Goal: Task Accomplishment & Management: Complete application form

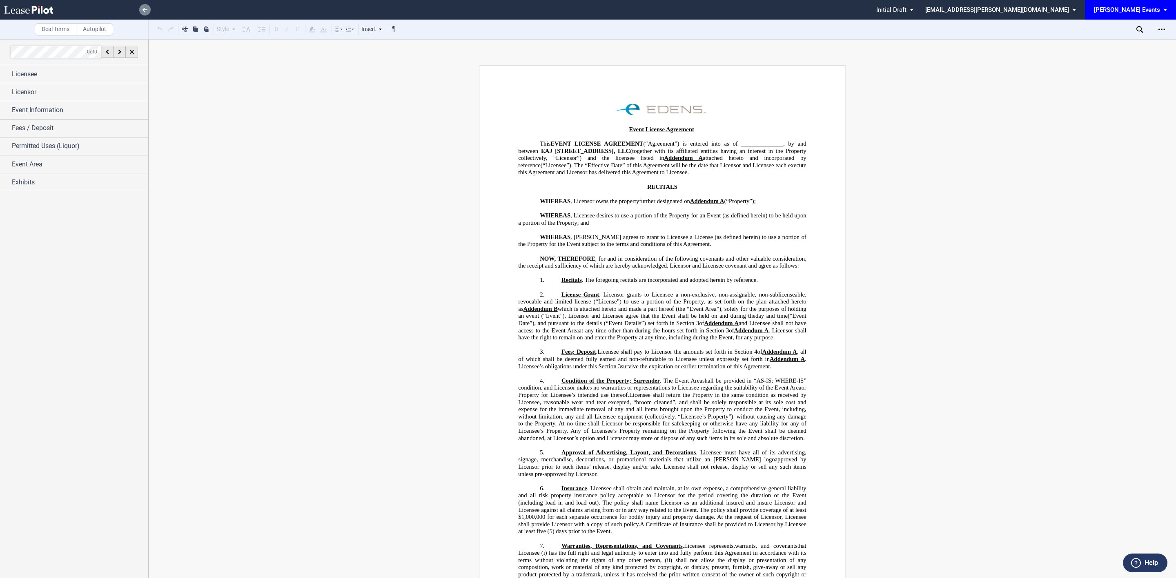
click at [145, 9] on icon at bounding box center [144, 10] width 5 height 4
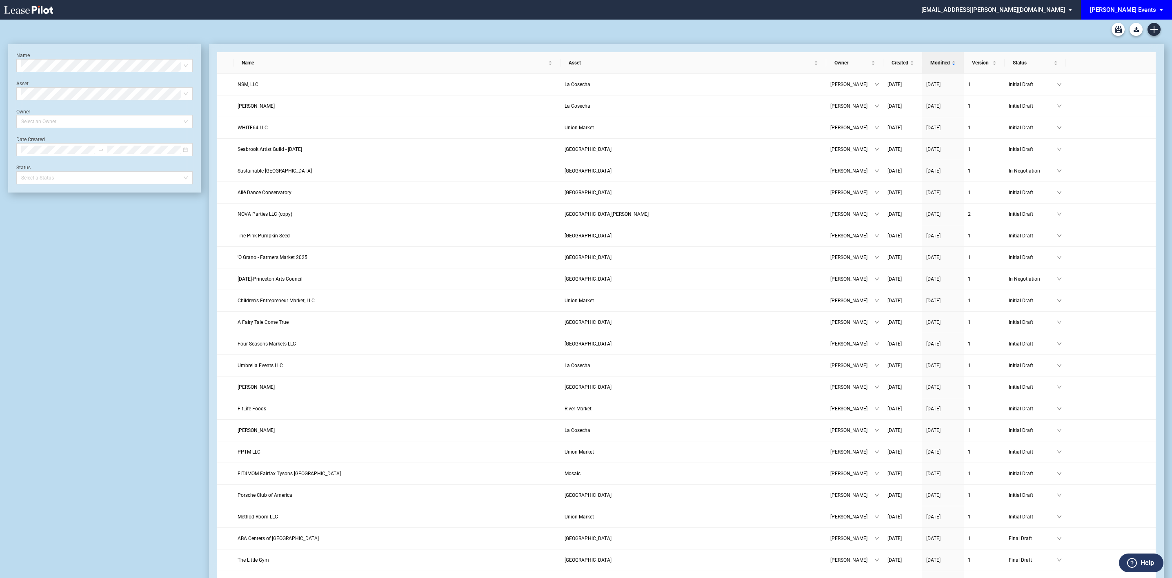
click at [1135, 10] on div "[PERSON_NAME] Events" at bounding box center [1123, 9] width 66 height 7
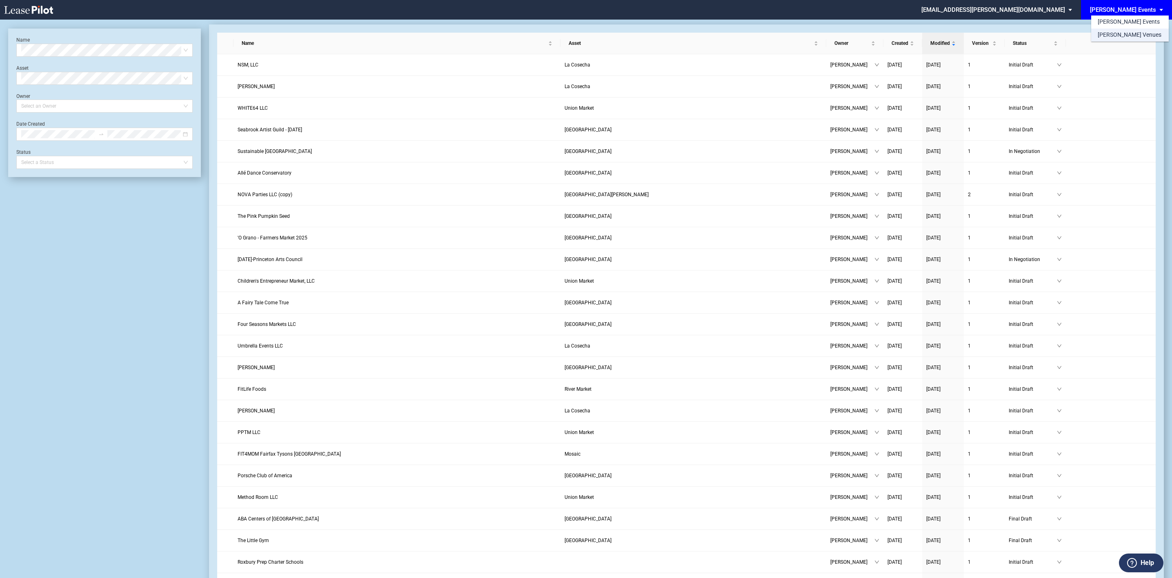
click at [1106, 37] on div "[PERSON_NAME] Venues" at bounding box center [1130, 35] width 64 height 8
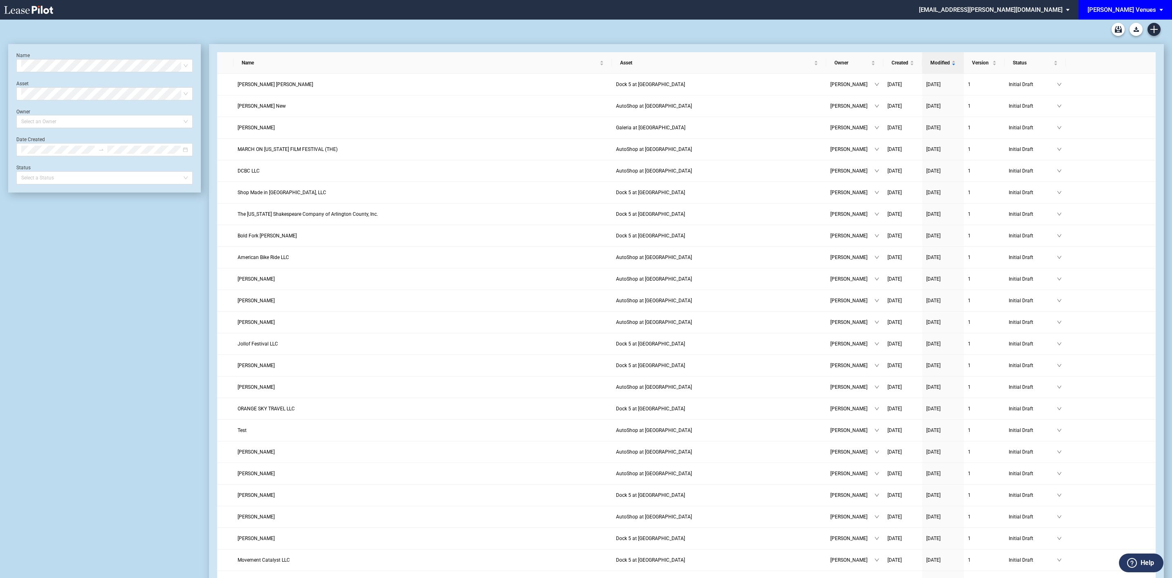
click at [1156, 22] on div at bounding box center [586, 30] width 1156 height 20
click at [1156, 27] on icon "Create new document" at bounding box center [1153, 29] width 7 height 7
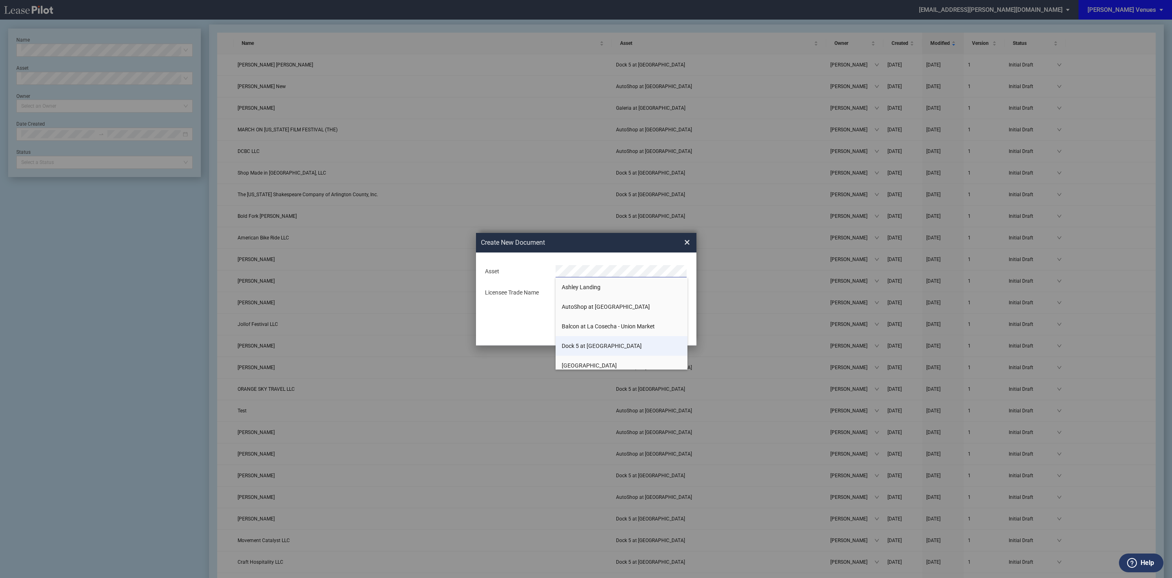
click at [596, 345] on span "Dock 5 at [GEOGRAPHIC_DATA]" at bounding box center [602, 346] width 80 height 7
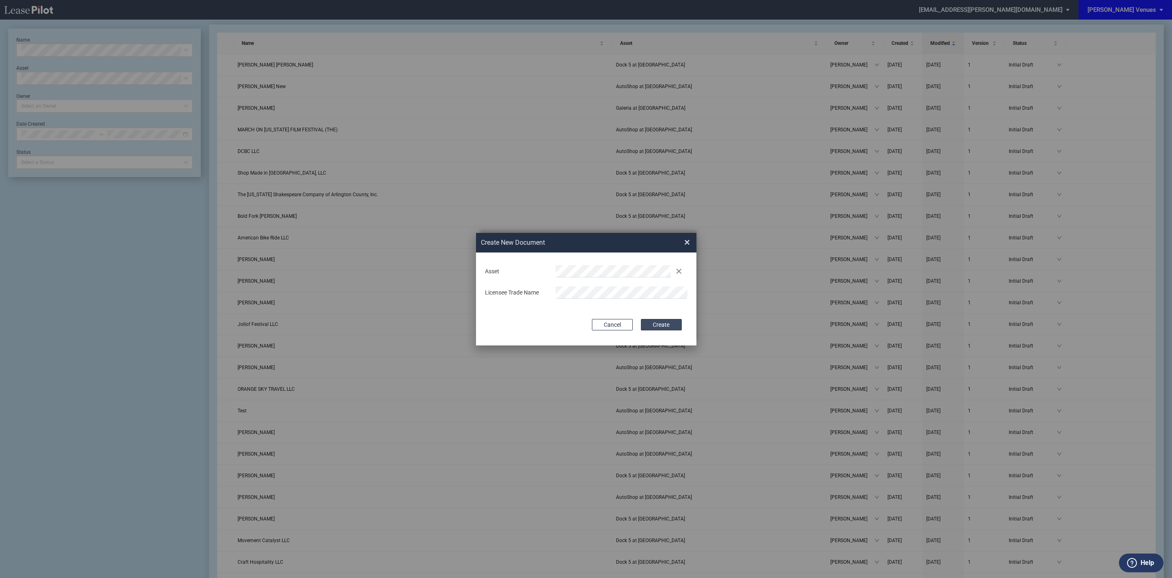
click at [661, 325] on button "Create" at bounding box center [661, 324] width 41 height 11
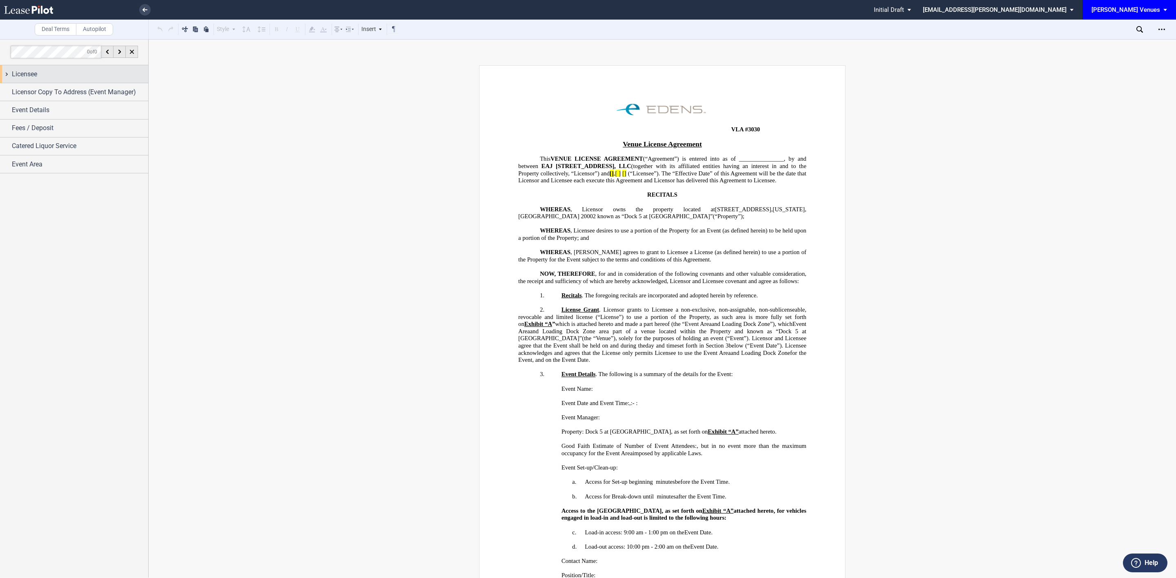
click at [37, 76] on span "Licensee" at bounding box center [24, 74] width 25 height 10
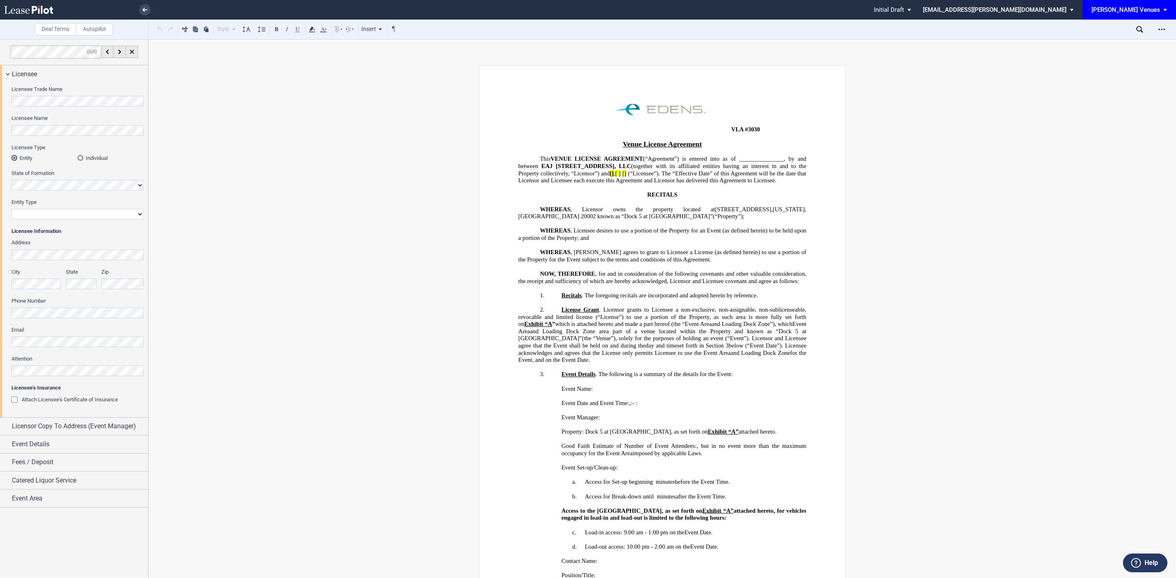
click at [0, 92] on div "Licensee Trade Name Licensee Name Licensee Type Entity Individual State of Form…" at bounding box center [74, 250] width 148 height 334
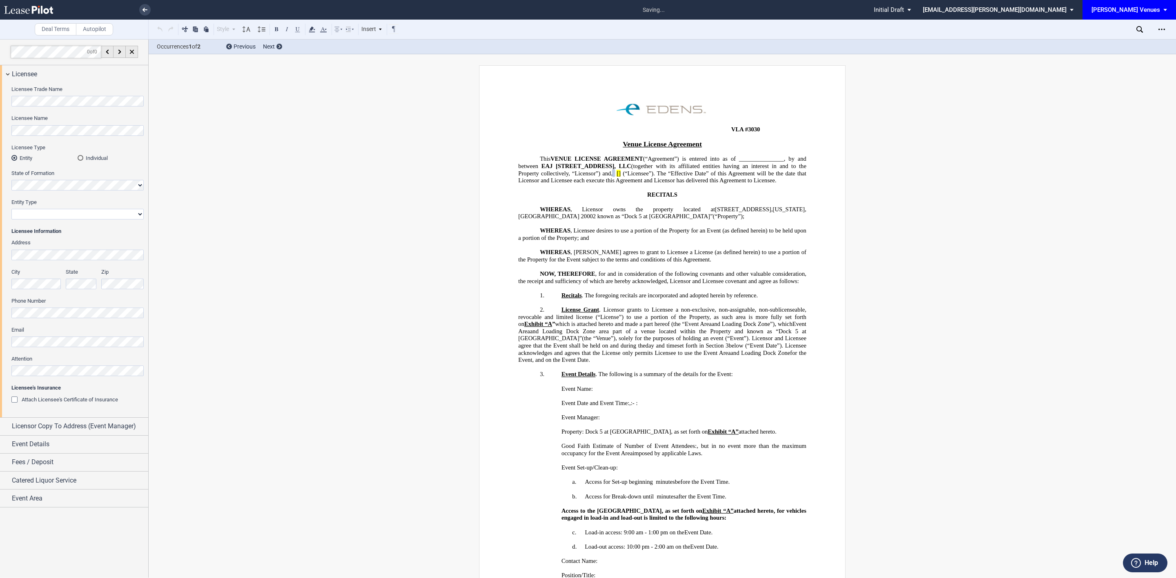
click at [36, 213] on select "Corporation Limited Liability Company General Partnership Limited Partnership N…" at bounding box center [77, 214] width 132 height 11
select select "limited liability company"
click at [11, 209] on select "Corporation Limited Liability Company General Partnership Limited Partnership N…" at bounding box center [77, 214] width 132 height 11
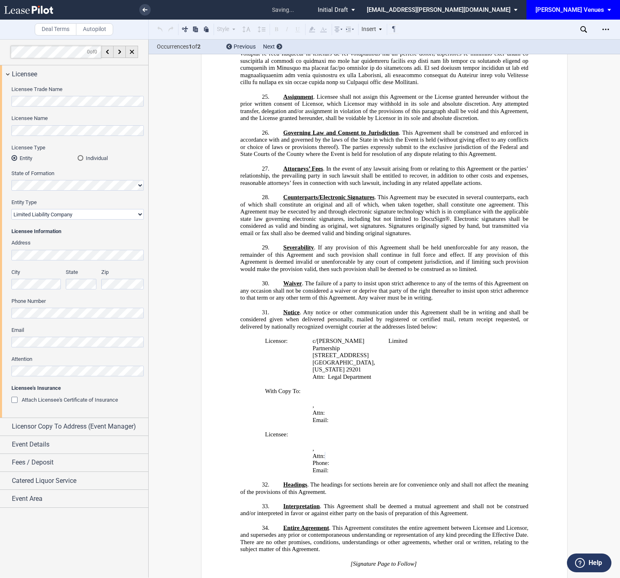
click at [0, 376] on html ".bocls-1{fill:#26354a;fill-rule:evenodd} Loading... × saving... Pending... Pend…" at bounding box center [310, 289] width 620 height 578
click at [146, 373] on div "Licensee Trade Name Licensee Name Licensee Type Entity Individual State of Form…" at bounding box center [74, 250] width 148 height 334
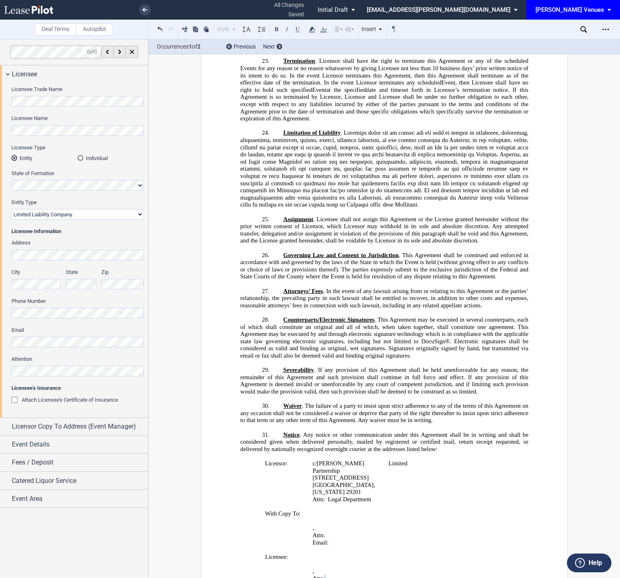
scroll to position [0, 0]
click at [0, 367] on html ".bocls-1{fill:#26354a;fill-rule:evenodd} Loading... × all changes saved Pending…" at bounding box center [310, 289] width 620 height 578
click at [62, 423] on span "Licensor Copy To Address (Event Manager)" at bounding box center [74, 427] width 124 height 10
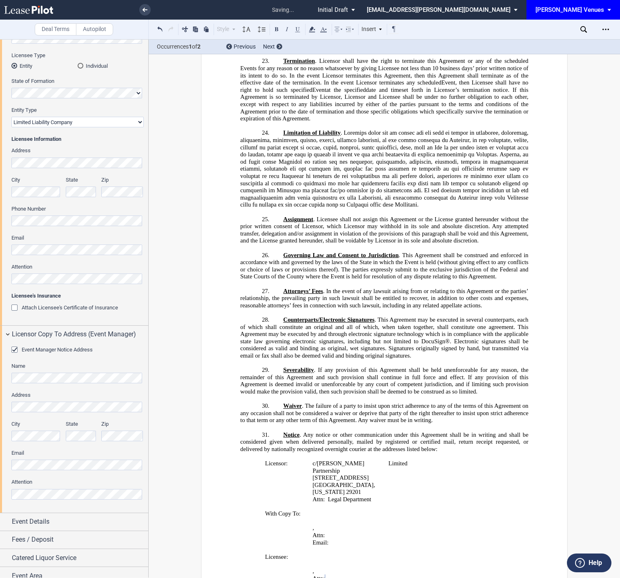
scroll to position [101, 0]
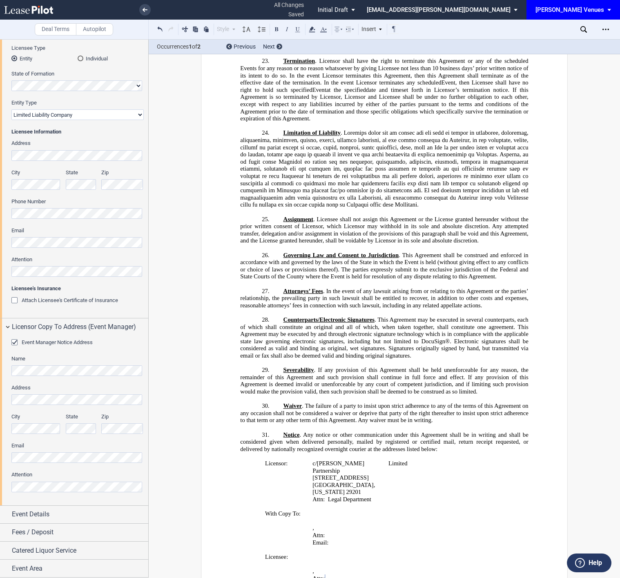
click at [0, 457] on html ".bocls-1{fill:#26354a;fill-rule:evenodd} Loading... × all changes saved Pending…" at bounding box center [310, 289] width 620 height 578
click at [0, 479] on html ".bocls-1{fill:#26354a;fill-rule:evenodd} Loading... × saving... Pending... Pend…" at bounding box center [310, 289] width 620 height 578
click at [98, 512] on div "Event Details" at bounding box center [80, 514] width 136 height 10
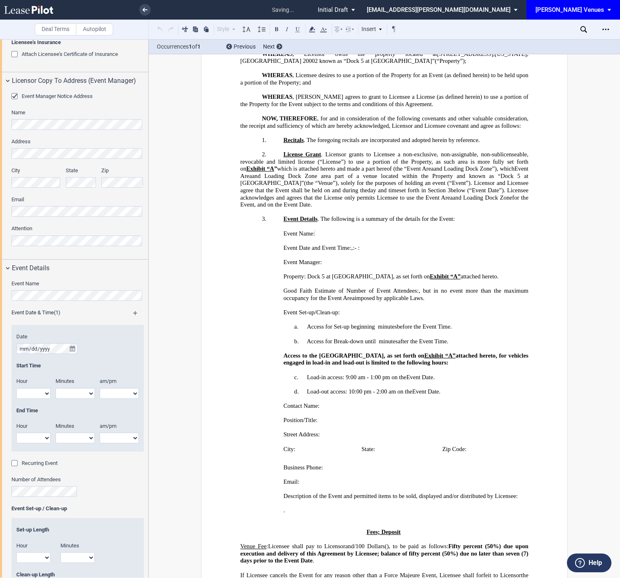
scroll to position [96, 0]
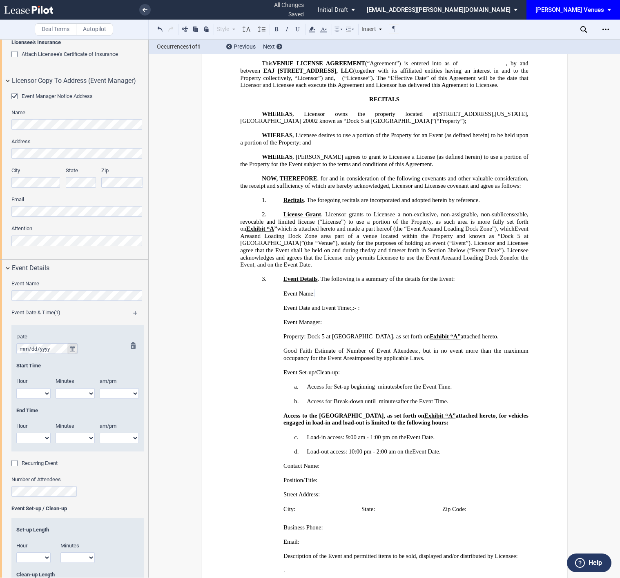
click at [76, 348] on button "true" at bounding box center [72, 348] width 10 height 11
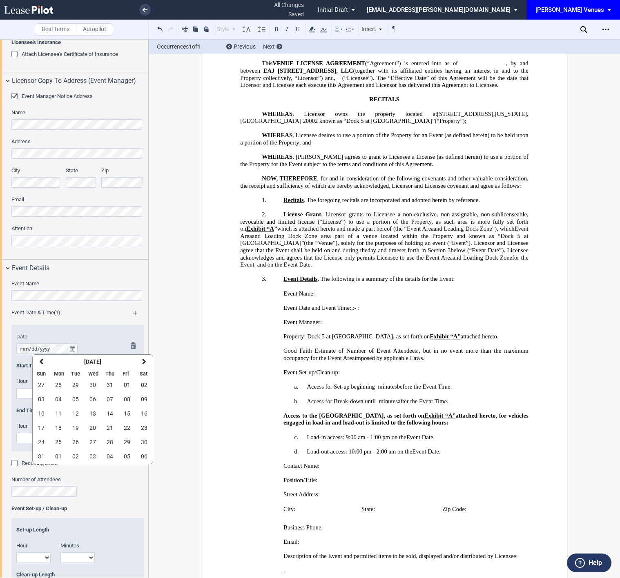
click at [91, 342] on div "Date" at bounding box center [77, 343] width 122 height 21
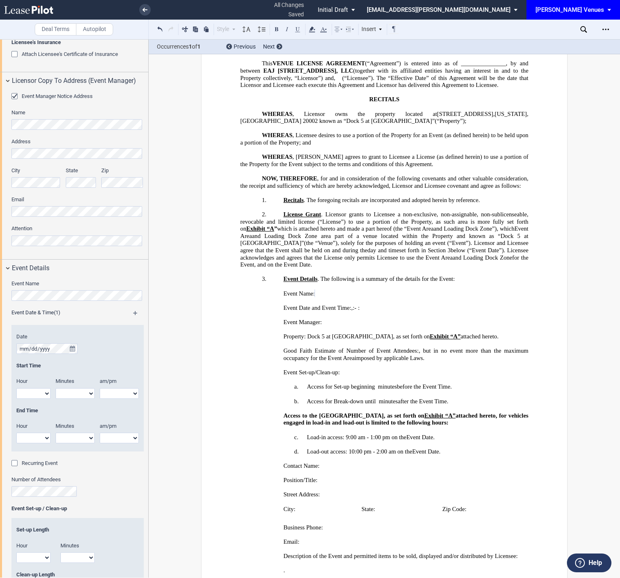
click at [133, 314] on md-icon at bounding box center [139, 316] width 12 height 10
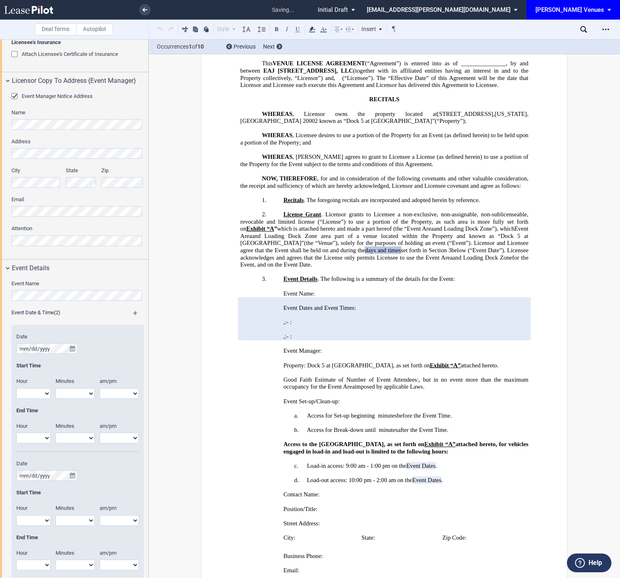
click at [133, 312] on md-icon at bounding box center [139, 316] width 12 height 10
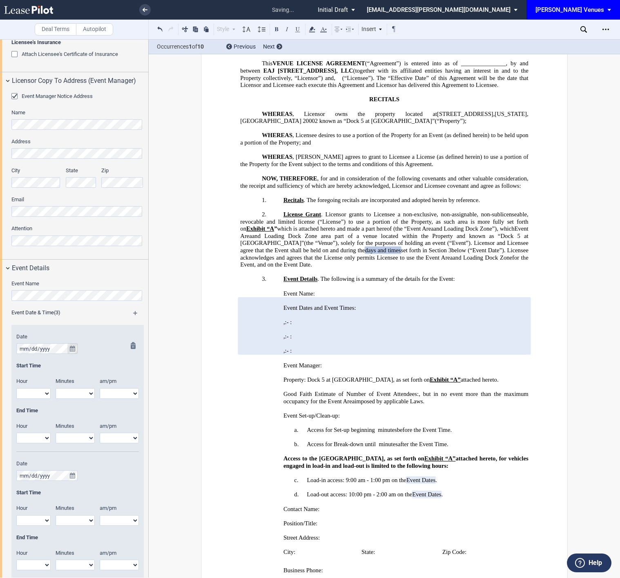
click at [72, 350] on icon "true" at bounding box center [72, 349] width 5 height 6
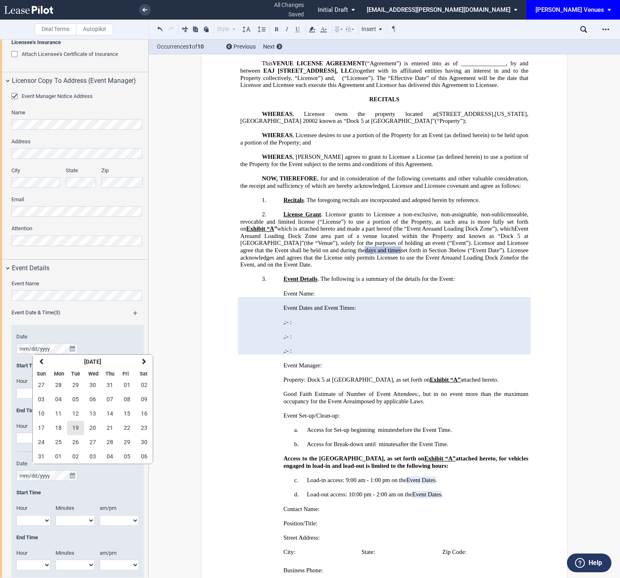
click at [77, 428] on span "19" at bounding box center [75, 428] width 7 height 7
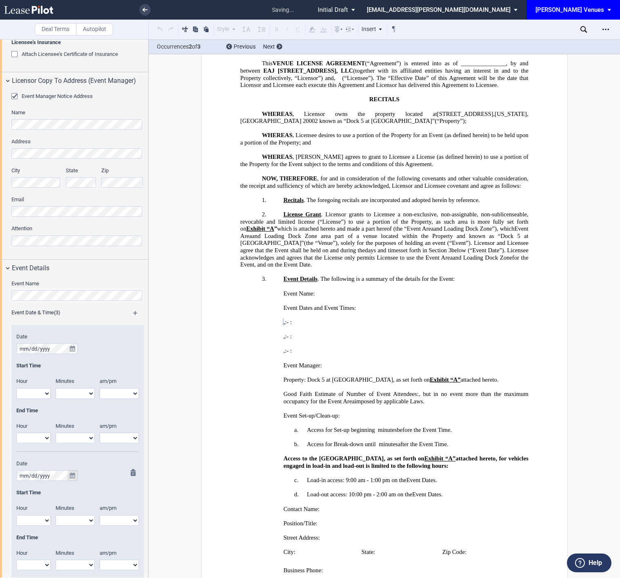
click at [70, 473] on icon "true" at bounding box center [72, 476] width 5 height 6
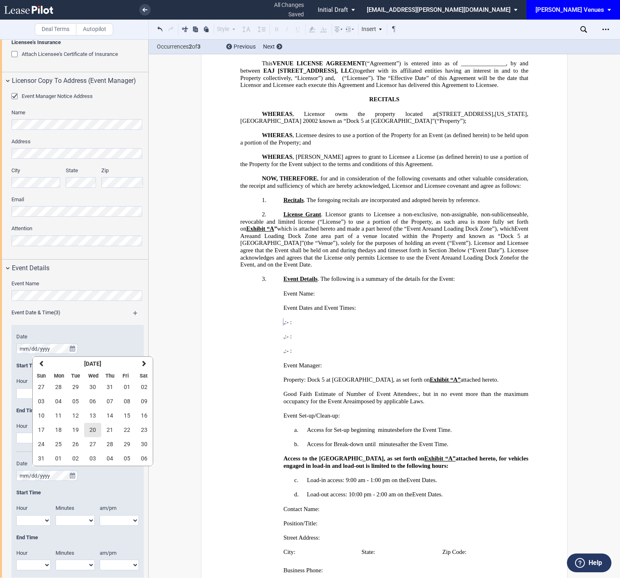
click at [92, 432] on span "20" at bounding box center [92, 430] width 7 height 7
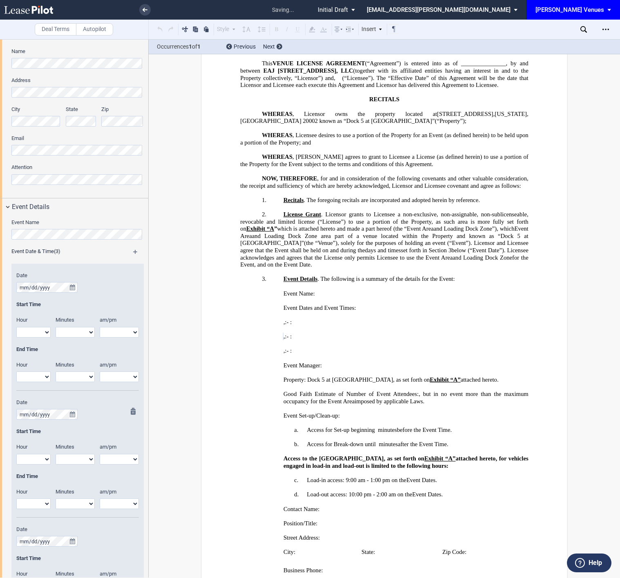
scroll to position [468, 0]
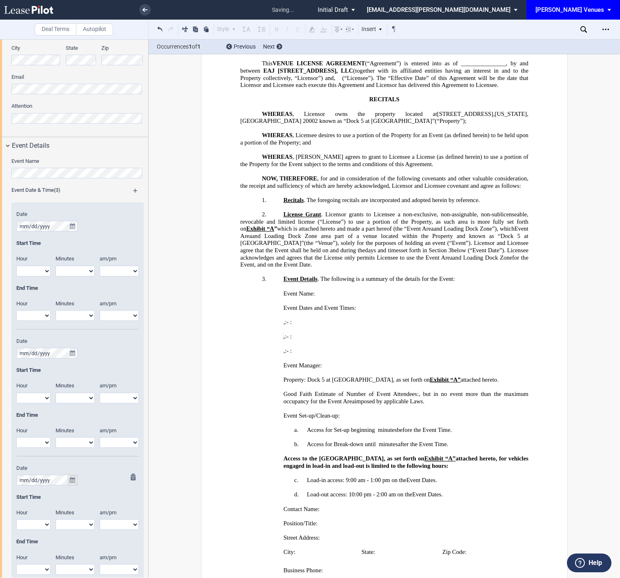
click at [73, 480] on icon "true" at bounding box center [72, 480] width 5 height 6
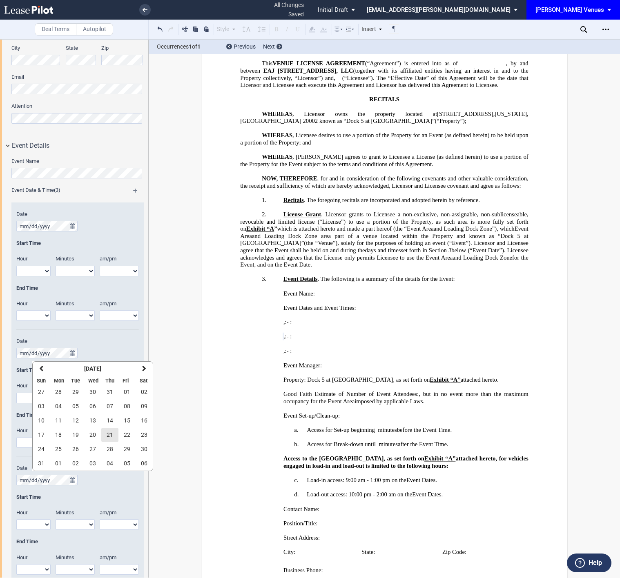
click at [108, 434] on span "21" at bounding box center [110, 434] width 7 height 7
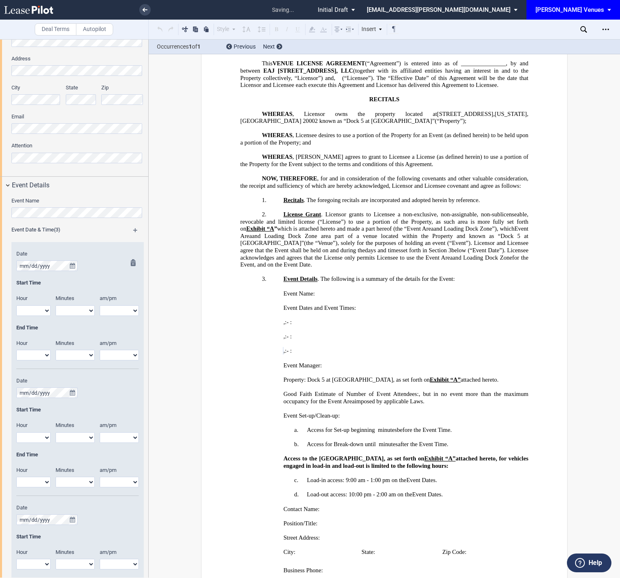
scroll to position [407, 0]
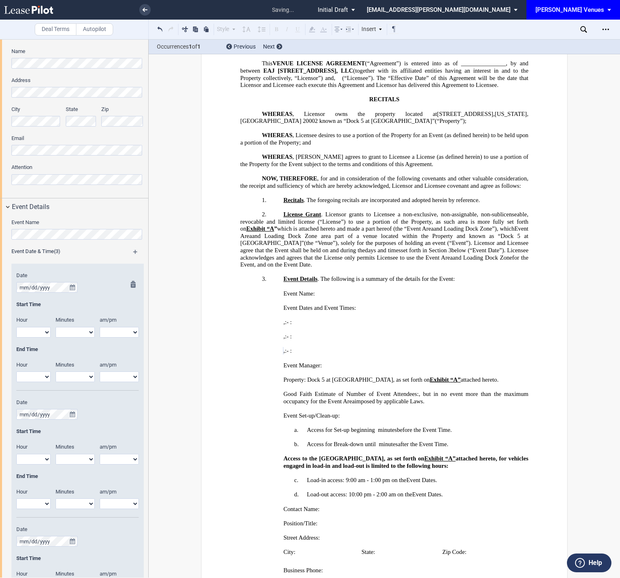
click at [24, 330] on select "1 2 3 4 5 6 7 8 9 10 11 12" at bounding box center [33, 332] width 34 height 11
click at [12, 418] on div "Date Start Time Hour 1 2 3 4 5 6 7 8 9 10 11 12" at bounding box center [77, 454] width 132 height 380
click at [40, 336] on select "1 2 3 4 5 6 7 8 9 10 11 12" at bounding box center [33, 332] width 34 height 11
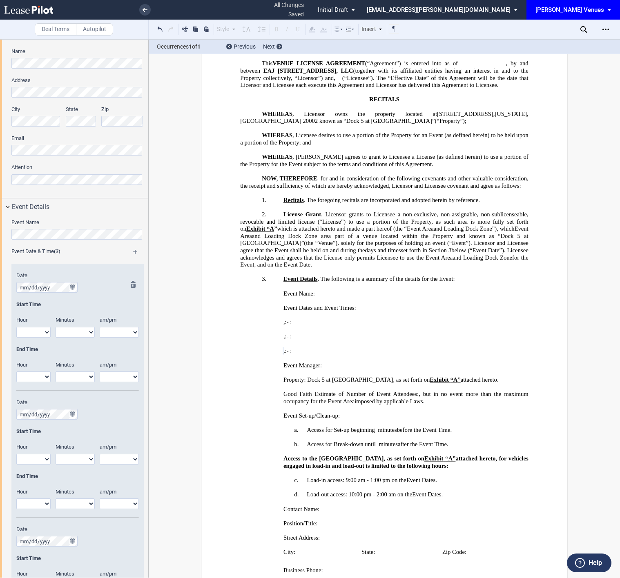
select select "5"
click at [16, 327] on select "1 2 3 4 5 6 7 8 9 10 11 12" at bounding box center [33, 332] width 34 height 11
click at [127, 330] on div at bounding box center [131, 336] width 10 height 110
click at [112, 328] on select "am pm" at bounding box center [119, 332] width 39 height 11
select select "pm"
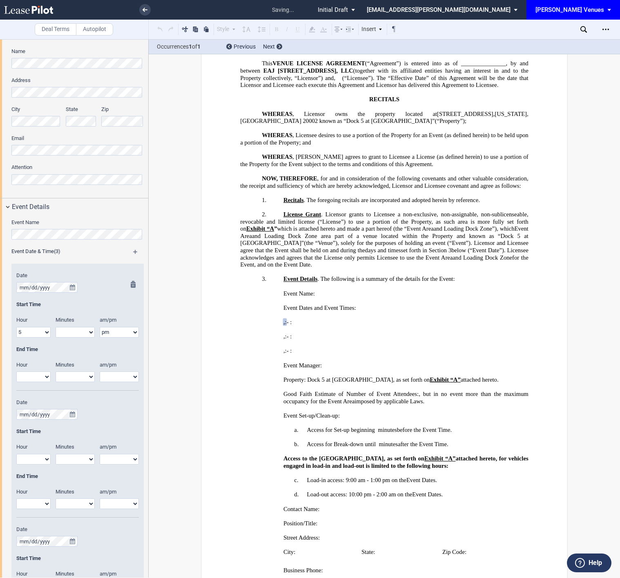
click at [100, 327] on select "am pm" at bounding box center [119, 332] width 39 height 11
click at [80, 332] on select "00 05 10 15 20 25 30 35 40 45 50 55" at bounding box center [75, 332] width 39 height 11
select select "00"
click at [56, 327] on select "00 05 10 15 20 25 30 35 40 45 50 55" at bounding box center [75, 332] width 39 height 11
click at [34, 378] on select "1 2 3 4 5 6 7 8 9 10 11 12" at bounding box center [33, 376] width 34 height 11
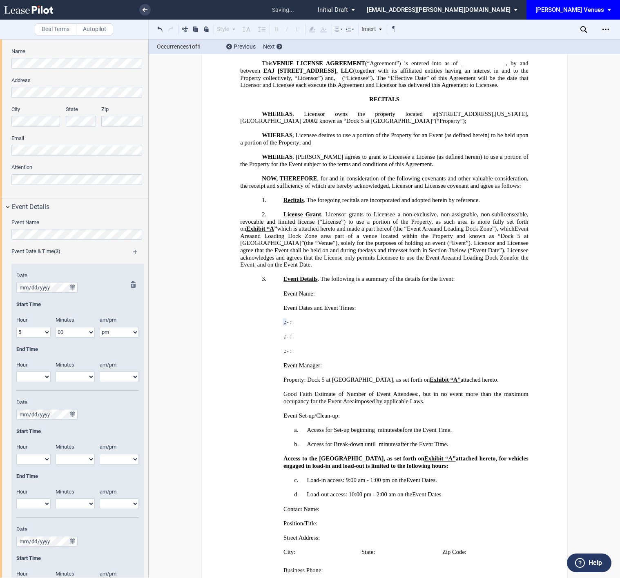
select select "7"
click at [16, 371] on select "1 2 3 4 5 6 7 8 9 10 11 12" at bounding box center [33, 376] width 34 height 11
click at [71, 375] on select "00 05 10 15 20 25 30 35 40 45 50 55" at bounding box center [75, 376] width 39 height 11
select select "00"
click at [56, 371] on select "00 05 10 15 20 25 30 35 40 45 50 55" at bounding box center [75, 376] width 39 height 11
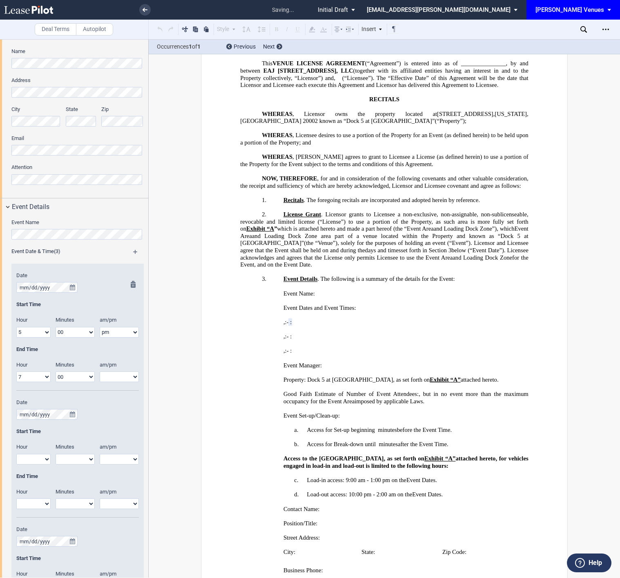
click at [109, 378] on select "am pm" at bounding box center [119, 376] width 39 height 11
select select "pm"
click at [100, 371] on select "am pm" at bounding box center [119, 376] width 39 height 11
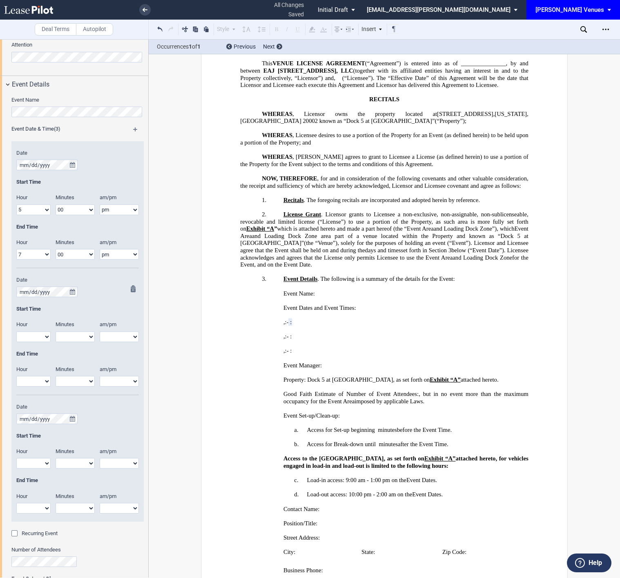
click at [26, 339] on select "1 2 3 4 5 6 7 8 9 10 11 12" at bounding box center [33, 336] width 34 height 11
select select "8"
click at [16, 331] on select "1 2 3 4 5 6 7 8 9 10 11 12" at bounding box center [33, 336] width 34 height 11
click at [28, 382] on select "1 2 3 4 5 6 7 8 9 10 11 12" at bounding box center [33, 381] width 34 height 11
select select "8"
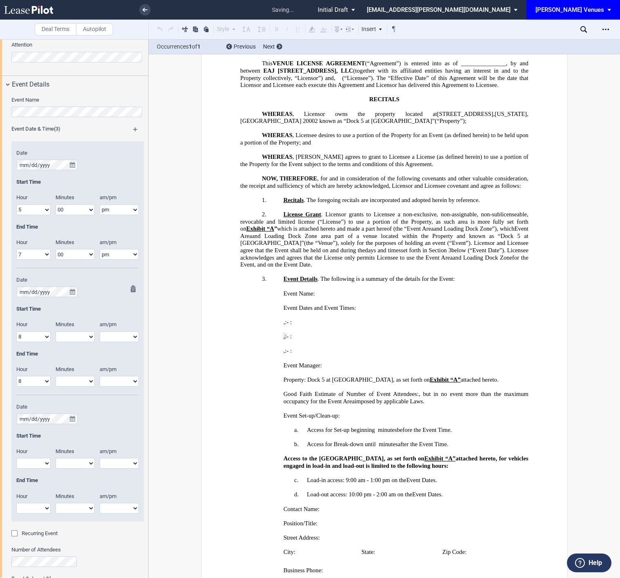
click at [16, 376] on select "1 2 3 4 5 6 7 8 9 10 11 12" at bounding box center [33, 381] width 34 height 11
drag, startPoint x: 76, startPoint y: 334, endPoint x: 67, endPoint y: 296, distance: 38.3
click at [76, 334] on select "00 05 10 15 20 25 30 35 40 45 50 55" at bounding box center [75, 336] width 39 height 11
select select "00"
click at [56, 331] on select "00 05 10 15 20 25 30 35 40 45 50 55" at bounding box center [75, 336] width 39 height 11
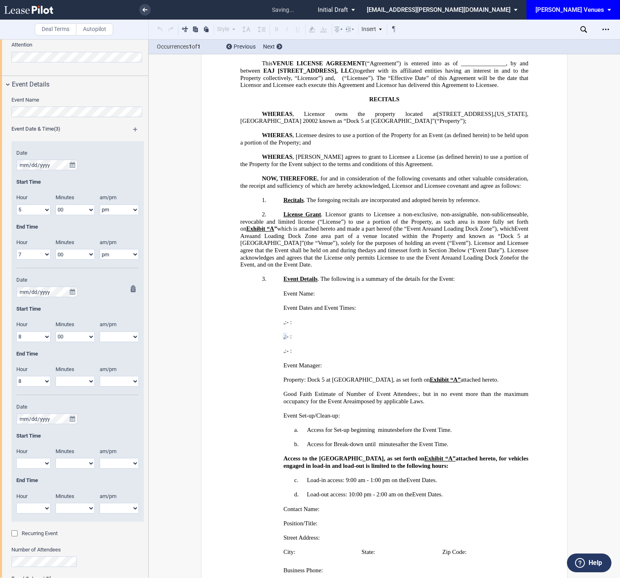
click at [72, 380] on select "00 05 10 15 20 25 30 35 40 45 50 55" at bounding box center [75, 381] width 39 height 11
select select "00"
click at [56, 376] on select "00 05 10 15 20 25 30 35 40 45 50 55" at bounding box center [75, 381] width 39 height 11
click at [115, 334] on select "am pm" at bounding box center [119, 336] width 39 height 11
select select "am"
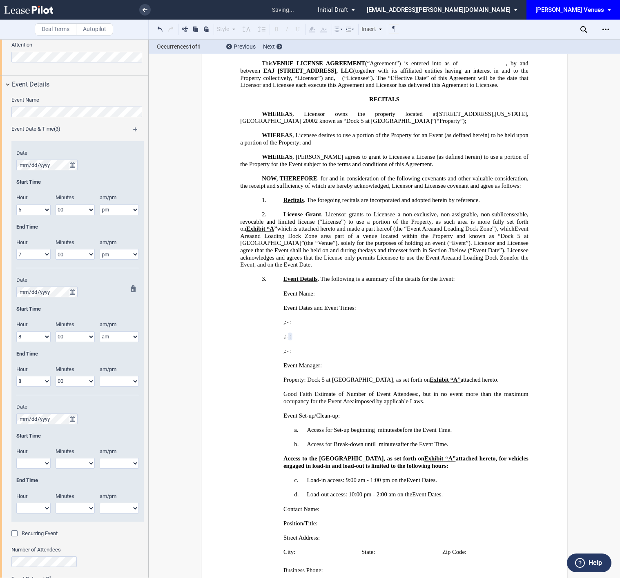
click at [100, 331] on select "am pm" at bounding box center [119, 336] width 39 height 11
click at [115, 380] on select "am pm" at bounding box center [119, 381] width 39 height 11
select select "pm"
click at [100, 376] on select "am pm" at bounding box center [119, 381] width 39 height 11
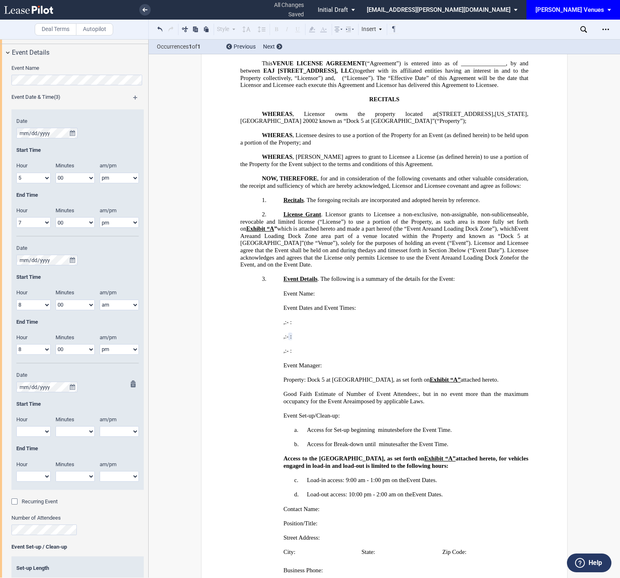
scroll to position [591, 0]
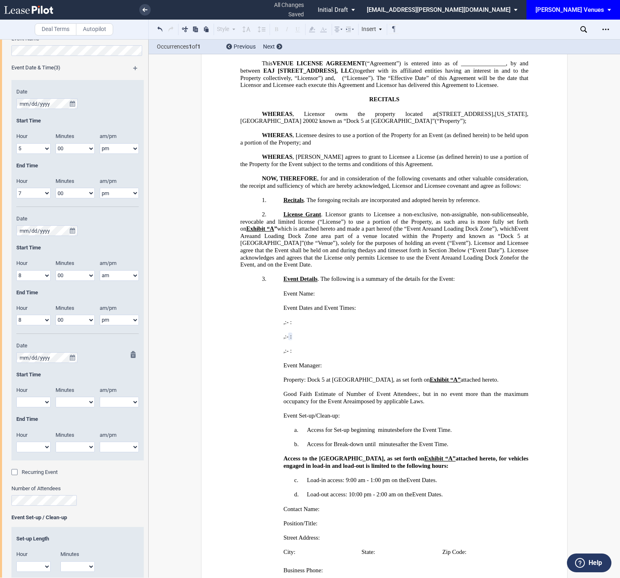
click at [42, 400] on select "1 2 3 4 5 6 7 8 9 10 11 12" at bounding box center [33, 402] width 34 height 11
select select "8"
click at [16, 398] on select "1 2 3 4 5 6 7 8 9 10 11 12" at bounding box center [33, 402] width 34 height 11
click at [79, 405] on select "00 05 10 15 20 25 30 35 40 45 50 55" at bounding box center [75, 402] width 39 height 11
select select "00"
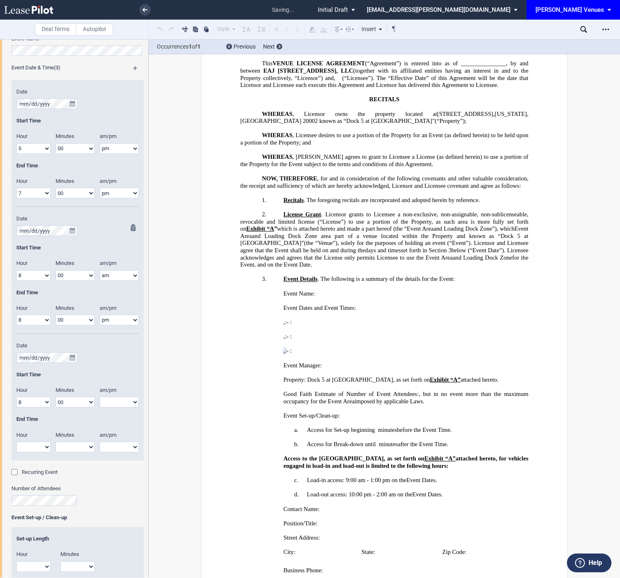
click at [56, 398] on select "00 05 10 15 20 25 30 35 40 45 50 55" at bounding box center [75, 402] width 39 height 11
click at [113, 402] on select "am pm" at bounding box center [119, 402] width 39 height 11
select select "am"
click at [100, 398] on select "am pm" at bounding box center [119, 402] width 39 height 11
click at [46, 447] on select "1 2 3 4 5 6 7 8 9 10 11 12" at bounding box center [33, 447] width 34 height 11
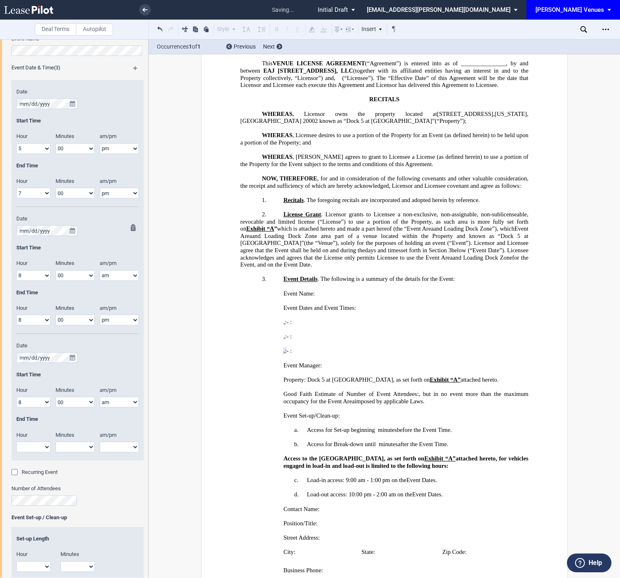
select select "12"
click at [16, 442] on select "1 2 3 4 5 6 7 8 9 10 11 12" at bounding box center [33, 447] width 34 height 11
click at [72, 449] on select "00 05 10 15 20 25 30 35 40 45 50 55" at bounding box center [75, 447] width 39 height 11
select select "00"
click at [56, 442] on select "00 05 10 15 20 25 30 35 40 45 50 55" at bounding box center [75, 447] width 39 height 11
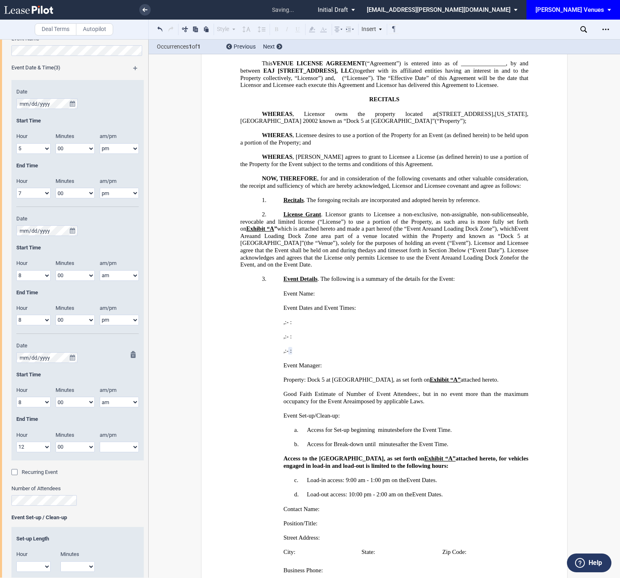
click at [123, 449] on select "am pm" at bounding box center [119, 447] width 39 height 11
select select "pm"
click at [100, 442] on select "am pm" at bounding box center [119, 447] width 39 height 11
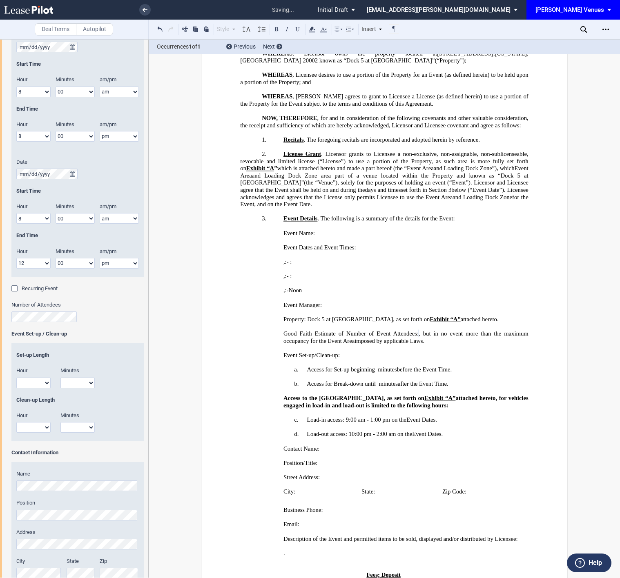
scroll to position [157, 0]
click at [455, 430] on p "d. Load-out access: 10:00 pm - 2:00 am on the Event Dates Event Date ." at bounding box center [384, 433] width 288 height 7
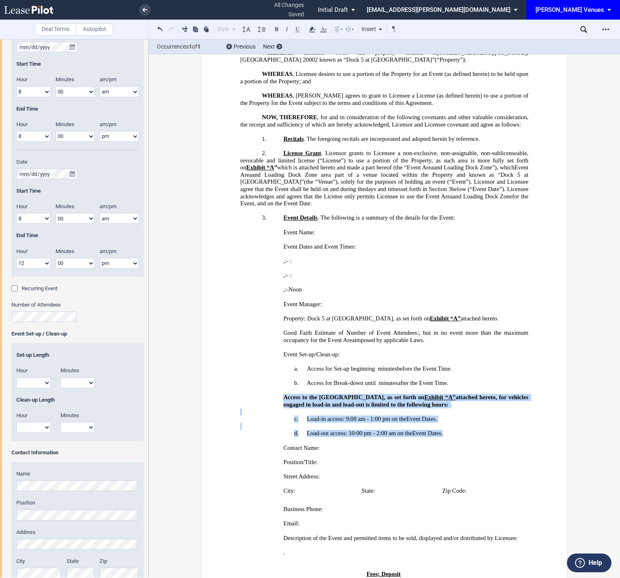
drag, startPoint x: 452, startPoint y: 411, endPoint x: 269, endPoint y: 378, distance: 186.0
click at [269, 387] on div "﻿ Access to the Loading Dock Zone, as set forth on Exhibit “ ﻿ A ﻿ ” attached h…" at bounding box center [384, 412] width 288 height 50
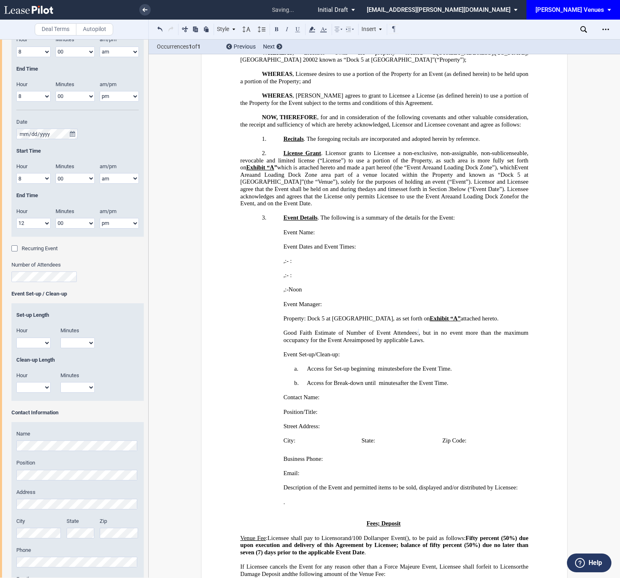
scroll to position [836, 0]
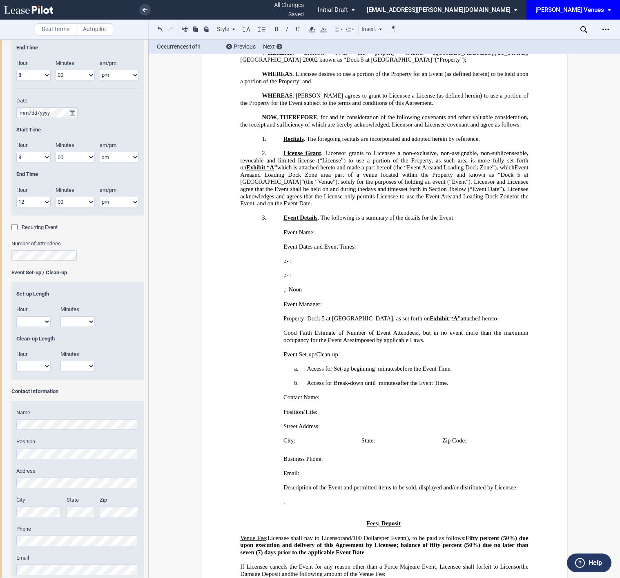
click at [375, 365] on p "a. Access for Set-up beginning ﻿ ﻿ hour s and ﻿ ﻿ minutes ﻿ ﻿ minutes before th…" at bounding box center [384, 368] width 288 height 7
click at [349, 365] on span "Access for Set-up beginning" at bounding box center [341, 368] width 68 height 7
click at [436, 365] on p "a. Access for Set-up at AutoShop beginning ﻿ ﻿ hour s and ﻿ ﻿ minutes ﻿ ﻿ at 8:…" at bounding box center [384, 368] width 288 height 7
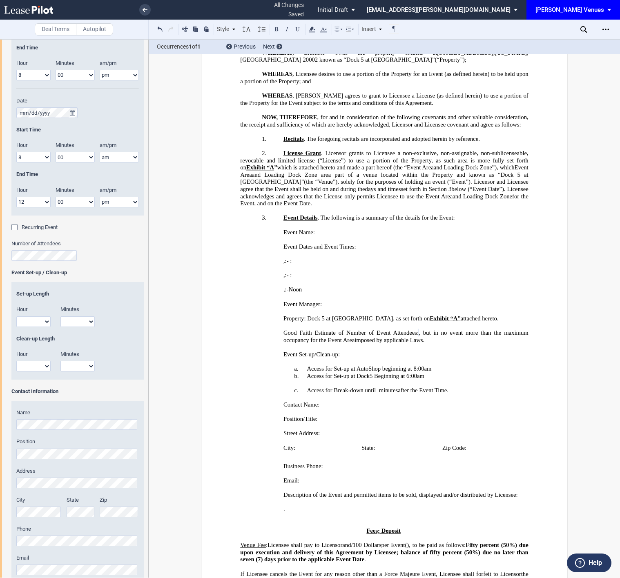
click at [415, 372] on span "​Access for Set-up at Dock5 Beginning at 6:00am" at bounding box center [366, 375] width 118 height 7
click at [421, 365] on span "﻿ at 8:00am" at bounding box center [418, 368] width 25 height 7
click at [416, 372] on span "​Access for Set-up at Dock5 Beginning at 6:00 am" at bounding box center [366, 375] width 119 height 7
click at [371, 372] on span "​Access for Set-up at Dock5 Beginning at 6:00am" at bounding box center [366, 375] width 118 height 7
click at [466, 372] on p "b. ​Access for Set-up at Dock5 beginning at 6:00am" at bounding box center [384, 375] width 288 height 7
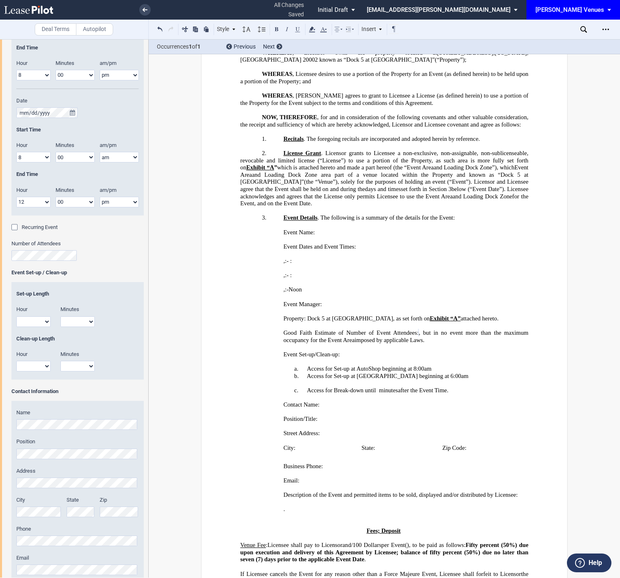
click at [445, 372] on p "b. ​Access for Set-up at Dock5 beginning at 6:00am" at bounding box center [384, 375] width 288 height 7
click at [445, 365] on p "a. Access for Set-up at AutoShop beginning ﻿ ﻿ hour s and ﻿ ﻿ minutes ﻿ ﻿ at 8:…" at bounding box center [384, 368] width 288 height 7
click at [436, 380] on p "﻿" at bounding box center [384, 383] width 288 height 7
click at [435, 372] on p "b. ​Access for Set-up at Dock5 beginning at 6:00am" at bounding box center [384, 375] width 288 height 7
click at [489, 365] on p "a. Access for Set-up at AutoShop beginning ﻿ ﻿ hour s and ﻿ ﻿ minutes ﻿ ﻿ at 8:…" at bounding box center [384, 368] width 288 height 7
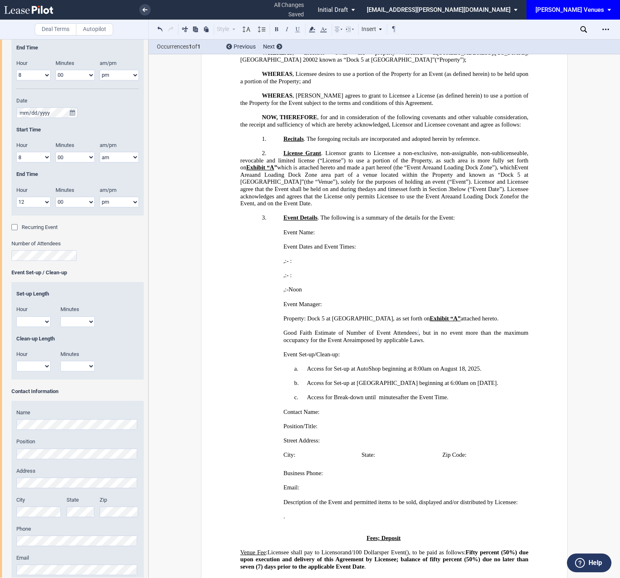
click at [376, 394] on p "c. Access for Break-down until ﻿ ﻿ hour s and ﻿ ﻿ minutes ﻿ ﻿ minutes after the…" at bounding box center [384, 397] width 288 height 7
drag, startPoint x: 391, startPoint y: 376, endPoint x: 375, endPoint y: 377, distance: 15.5
click at [376, 394] on span "﻿ 2:00am on August" at bounding box center [398, 397] width 45 height 7
click at [435, 394] on p "c. Access for Break-down until ﻿ ﻿ hour s and ﻿ ﻿ minutes ﻿ ﻿ 12:00am on August" at bounding box center [384, 397] width 288 height 7
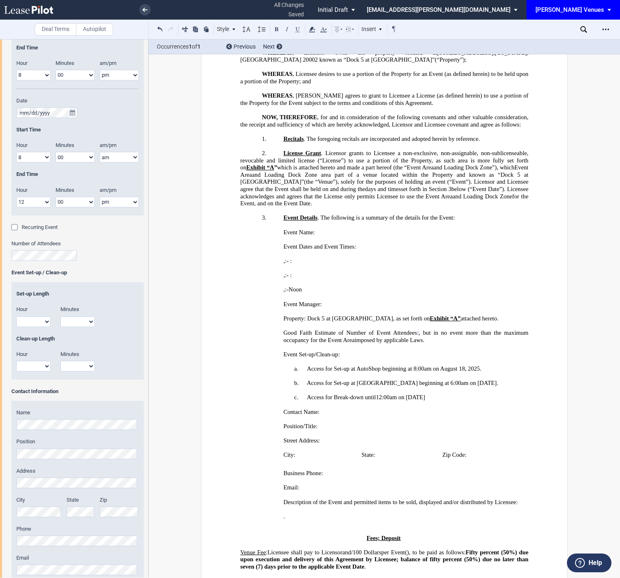
click at [454, 394] on p "c. Access for Break-down until ﻿ ﻿ hour s and ﻿ ﻿ minutes ﻿ ﻿ 12:00am on August…" at bounding box center [384, 397] width 288 height 7
drag, startPoint x: 455, startPoint y: 376, endPoint x: 375, endPoint y: 378, distance: 79.6
click at [375, 394] on p "c. Access for Break-down until ﻿ ﻿ hour s and ﻿ ﻿ minutes ﻿ ﻿ 12:00am on August…" at bounding box center [384, 397] width 288 height 7
click at [430, 394] on span "11:30pm on August 21,2025. ﻿" at bounding box center [412, 397] width 72 height 7
click at [470, 394] on p "c. Access for Break-down until ﻿ ﻿ hour s and ﻿ ﻿ minutes ﻿ 11:30pm on August 2…" at bounding box center [384, 397] width 288 height 7
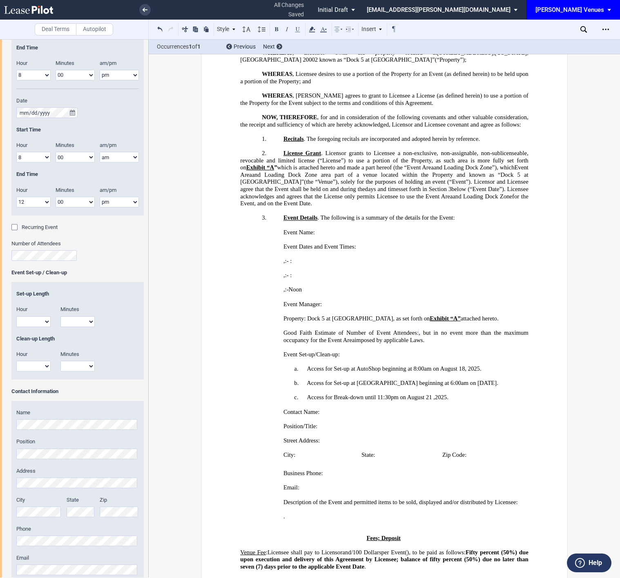
click at [431, 394] on span "11:30pm on August 21 ,2025. ﻿" at bounding box center [413, 397] width 74 height 7
click at [369, 365] on span "Access for Set-up at AutoShop beginning" at bounding box center [356, 368] width 99 height 7
click at [366, 372] on p "​" at bounding box center [384, 375] width 288 height 7
click at [468, 387] on p "﻿" at bounding box center [384, 390] width 288 height 7
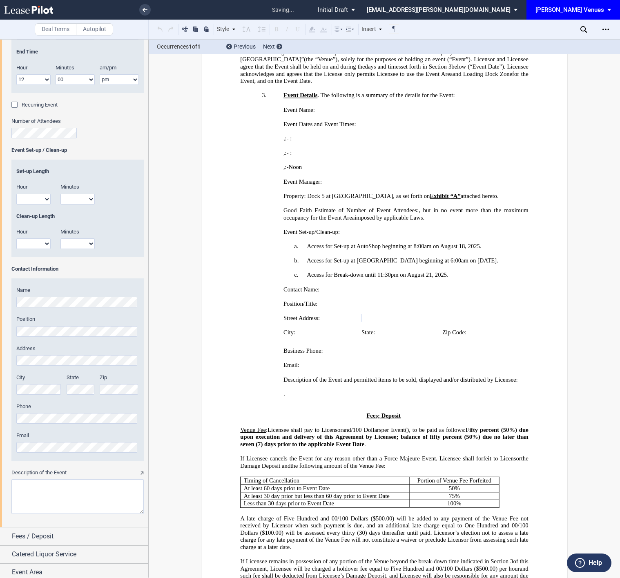
scroll to position [0, 0]
click at [83, 387] on div "Name Position Address City State Zip Phone" at bounding box center [77, 369] width 132 height 182
click at [32, 455] on div "Name Position Address City State Zip Phone" at bounding box center [77, 369] width 132 height 182
click at [43, 502] on textarea "Description of the Event" at bounding box center [77, 496] width 132 height 35
paste textarea "The Maker Summit is a celebration of makers, creators, and entrepreneurs. This …"
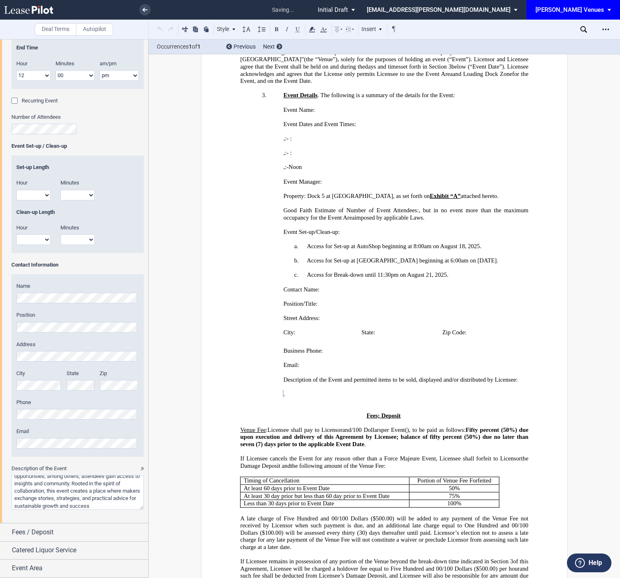
scroll to position [964, 0]
type textarea "The Maker Summit is a celebration of makers, creators, and entrepreneurs. This …"
click at [63, 535] on div "Fees / Deposit" at bounding box center [80, 532] width 136 height 10
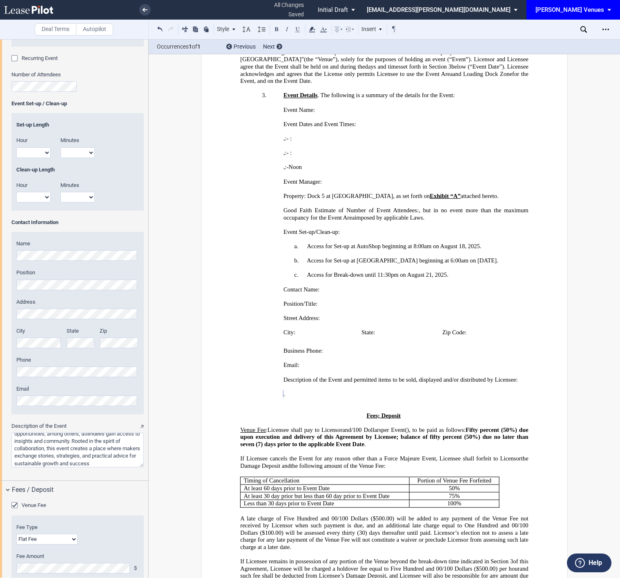
scroll to position [1119, 0]
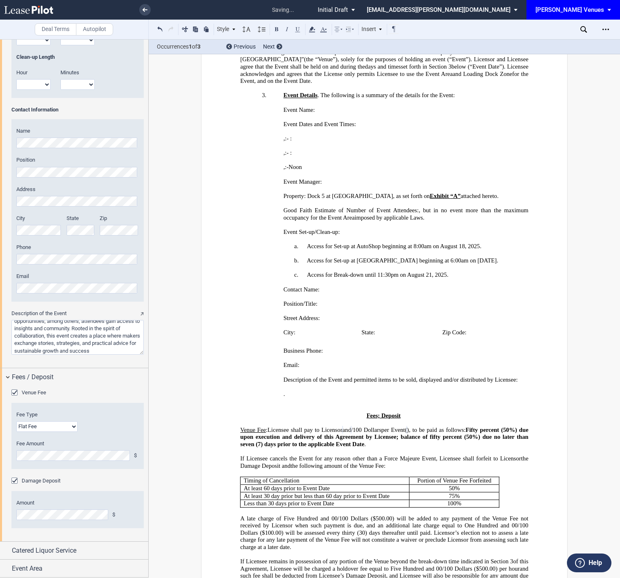
click at [34, 422] on select "Flat Fee % of Gross Sales % of Ticket Sales" at bounding box center [46, 426] width 61 height 11
select select "% of ticket sales"
click at [16, 421] on select "Flat Fee % of Gross Sales % of Ticket Sales" at bounding box center [46, 426] width 61 height 11
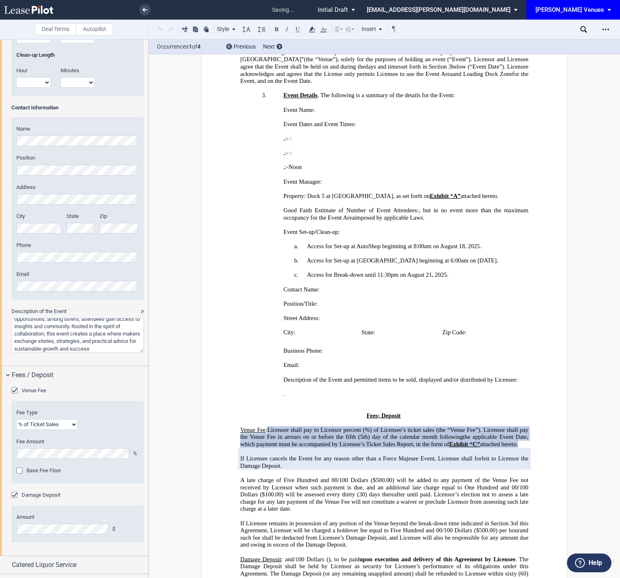
click at [49, 473] on span "Base Fee Floor" at bounding box center [44, 470] width 34 height 6
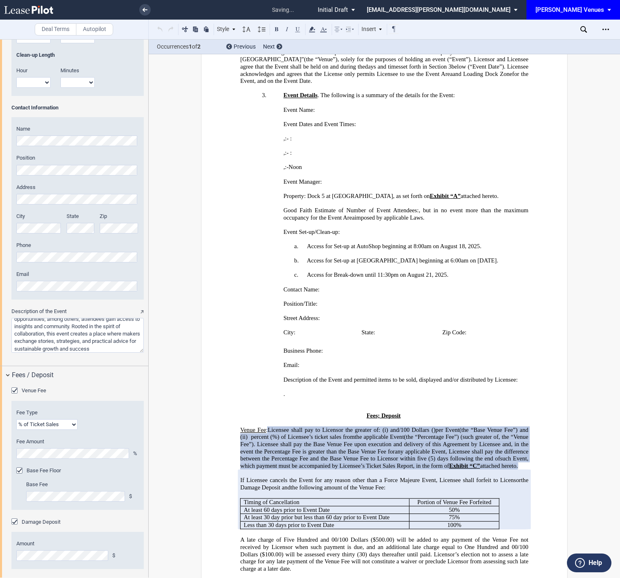
click at [7, 455] on div "Venue Fee Fee Type Flat Fee % of Gross Sales % of Ticket Sales Fee Amount $ Fee…" at bounding box center [74, 483] width 148 height 198
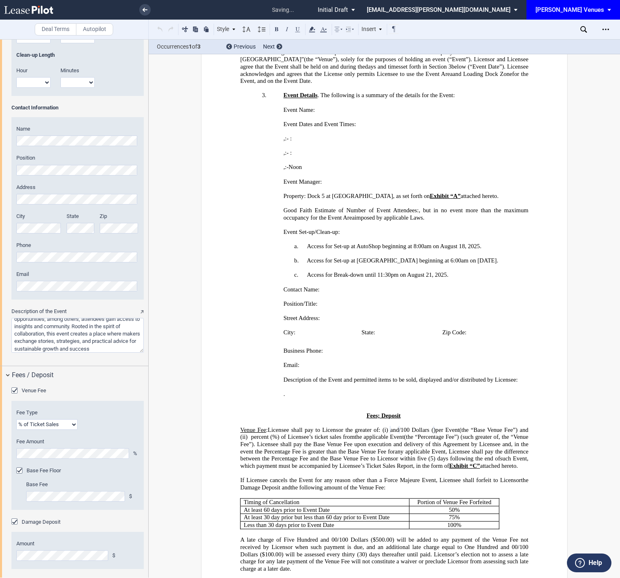
click at [125, 479] on div "Base Fee Floor Base Fee $" at bounding box center [77, 488] width 122 height 43
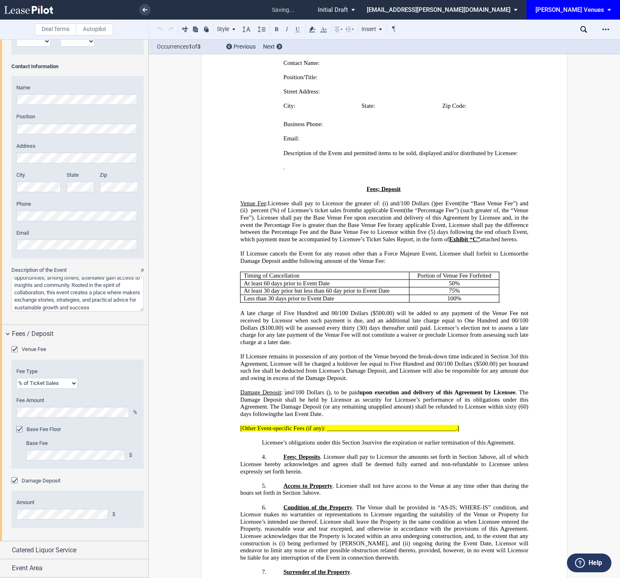
scroll to position [621, 0]
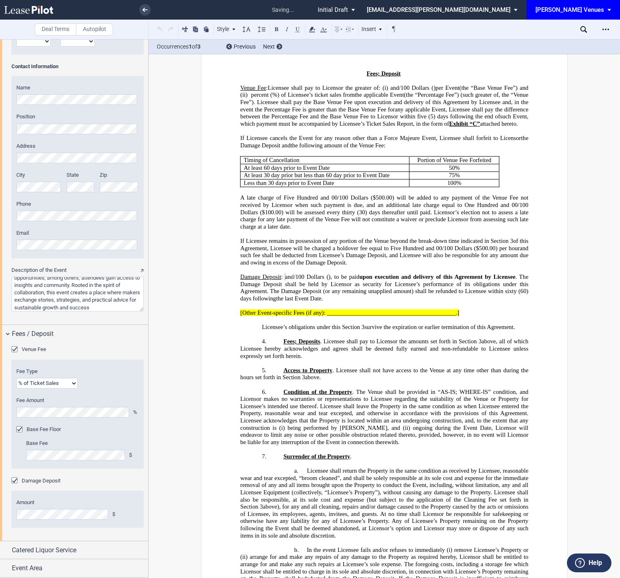
click at [413, 316] on span "[Other Event-specific Fees (if any): __________________________________________…" at bounding box center [349, 312] width 219 height 7
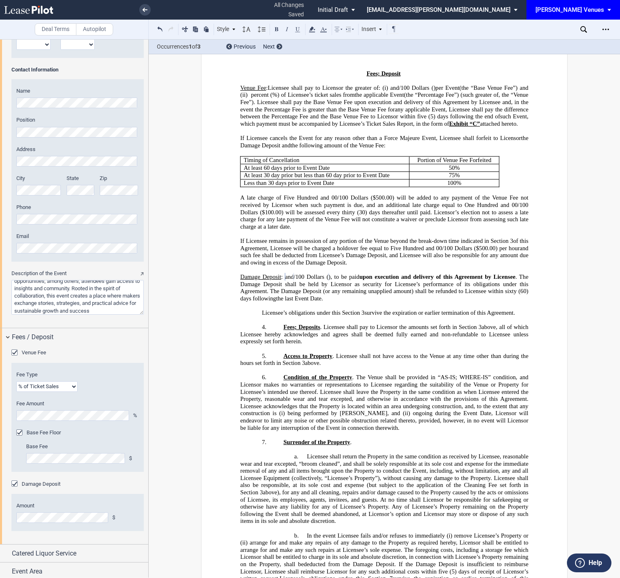
scroll to position [1162, 0]
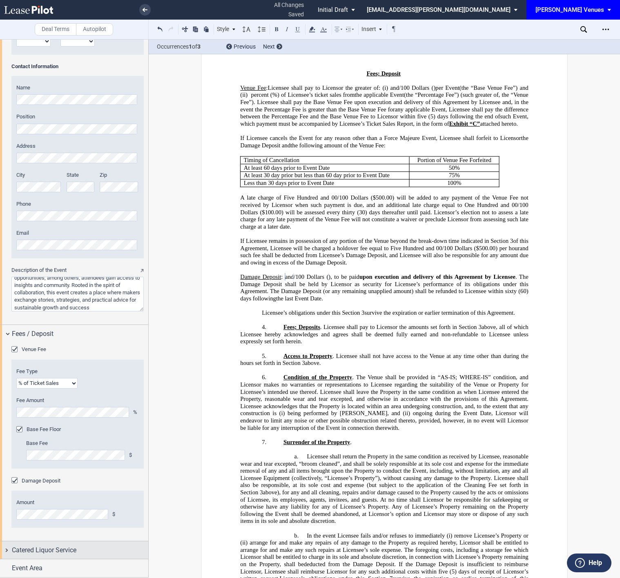
click at [105, 549] on div "Catered Liquor Service" at bounding box center [80, 550] width 136 height 10
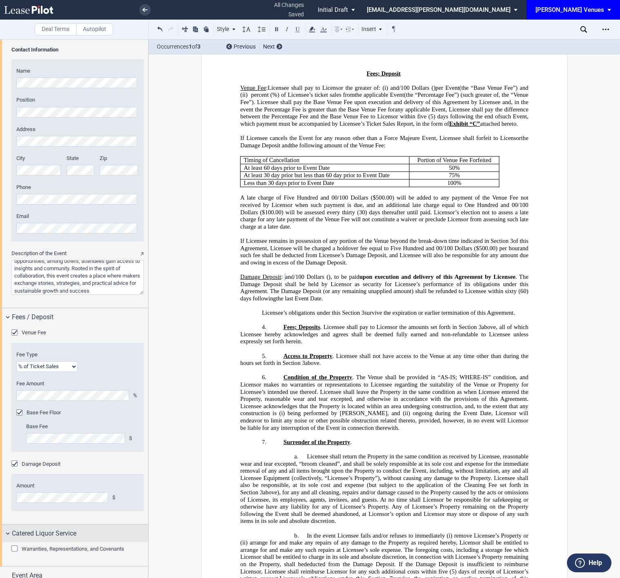
scroll to position [1186, 0]
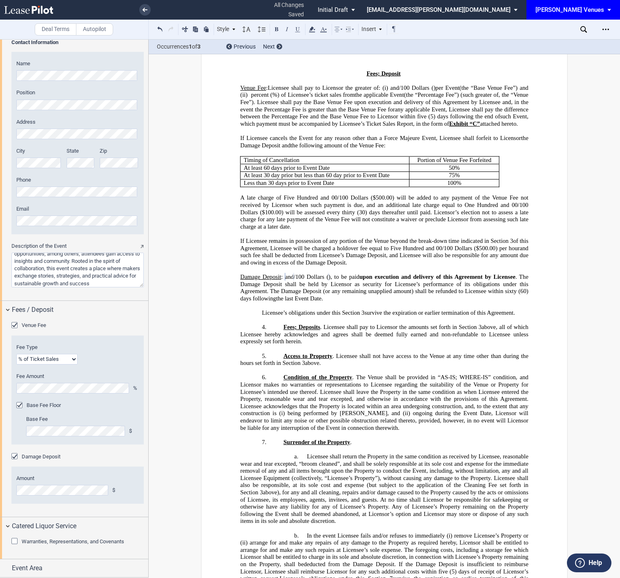
click at [49, 540] on span "Warranties, Representations, and Covenants" at bounding box center [73, 541] width 102 height 6
click at [89, 572] on div "Event Area" at bounding box center [80, 568] width 136 height 10
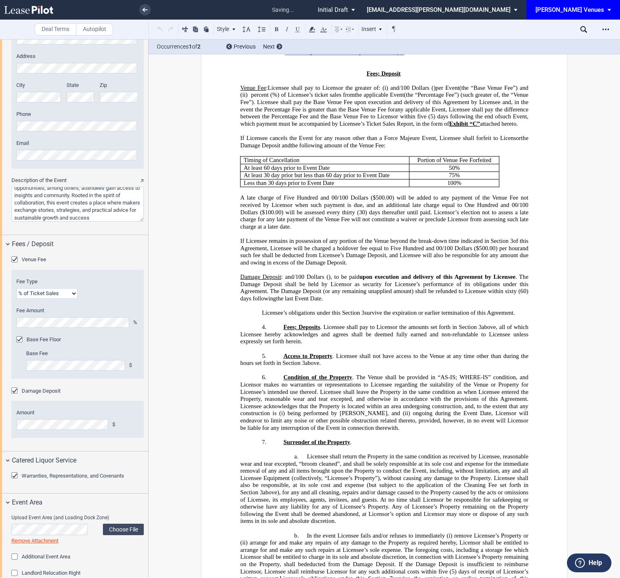
scroll to position [1254, 0]
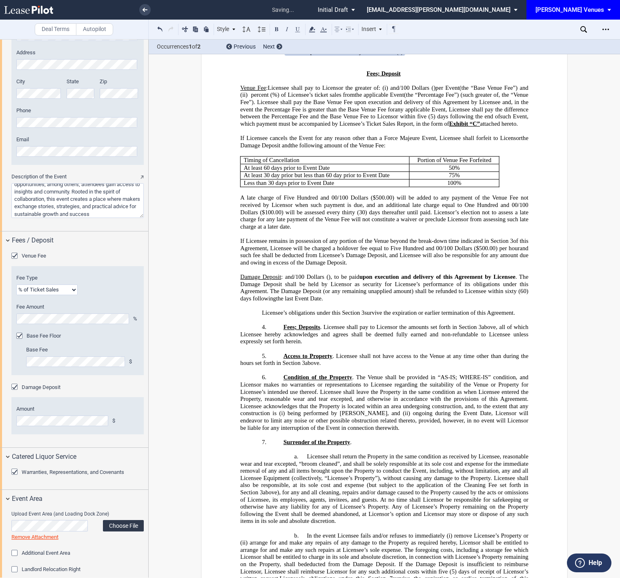
click at [131, 527] on label "Choose File" at bounding box center [123, 525] width 41 height 11
click at [44, 556] on span "Additional Event Area" at bounding box center [46, 553] width 49 height 6
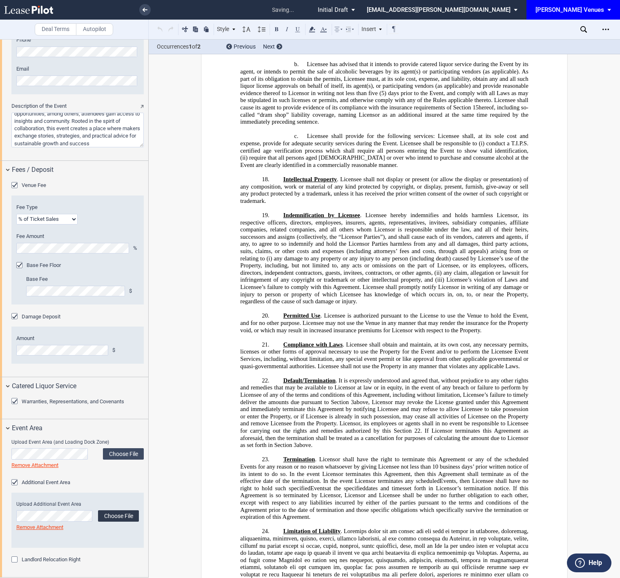
scroll to position [2856, 0]
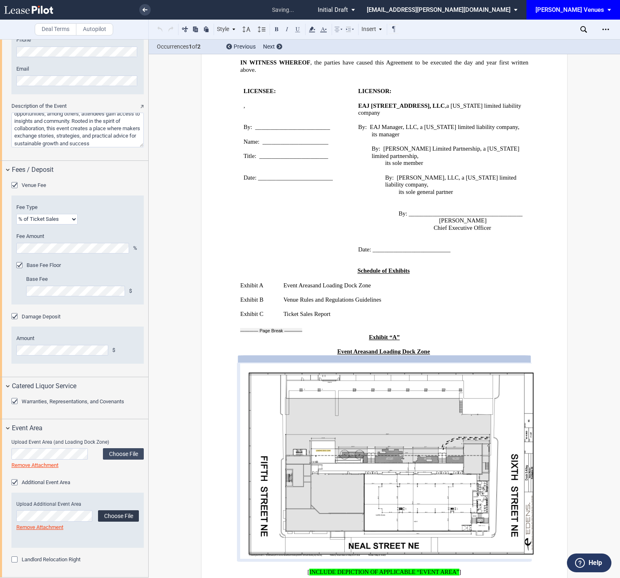
click at [105, 517] on label "Choose File" at bounding box center [118, 515] width 41 height 11
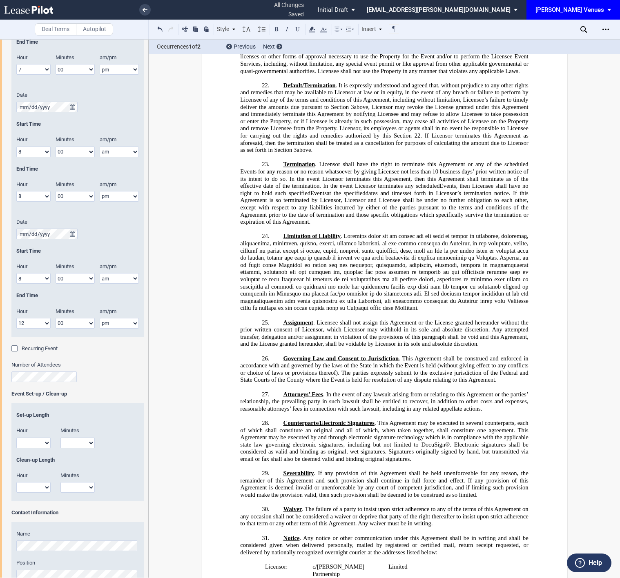
scroll to position [1924, 0]
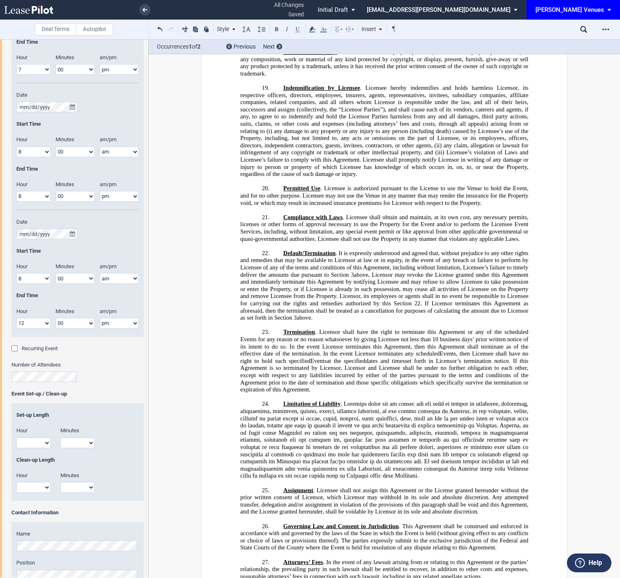
click at [302, 322] on p "﻿" at bounding box center [384, 325] width 288 height 7
click at [296, 329] on span "Termination" at bounding box center [299, 332] width 32 height 7
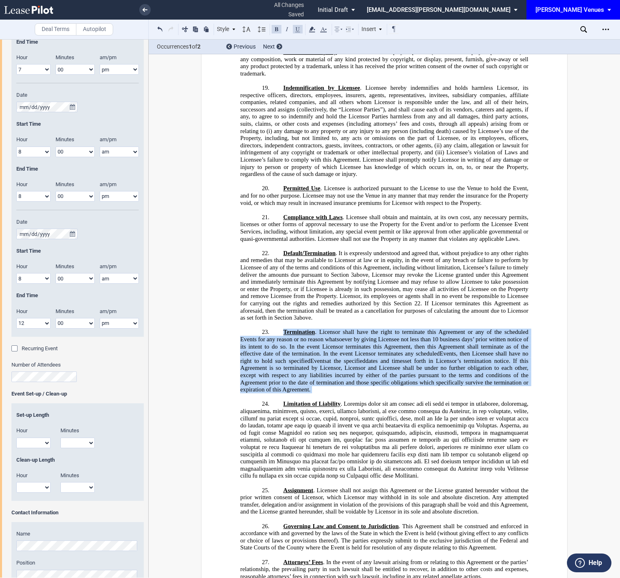
click at [296, 329] on span "Termination" at bounding box center [299, 332] width 32 height 7
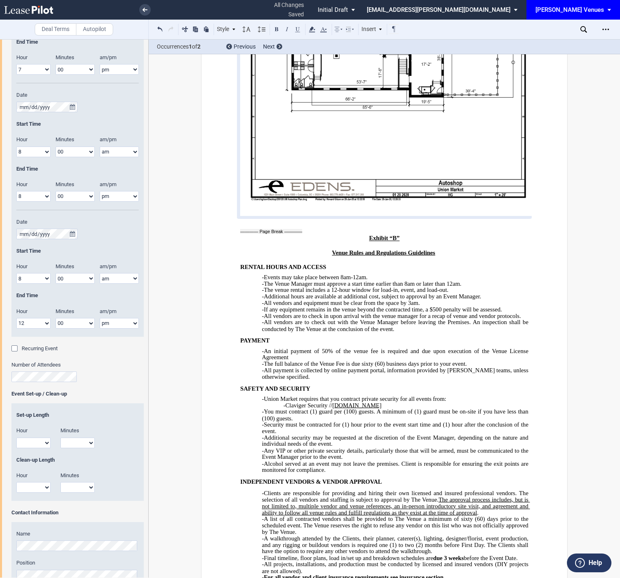
scroll to position [3516, 0]
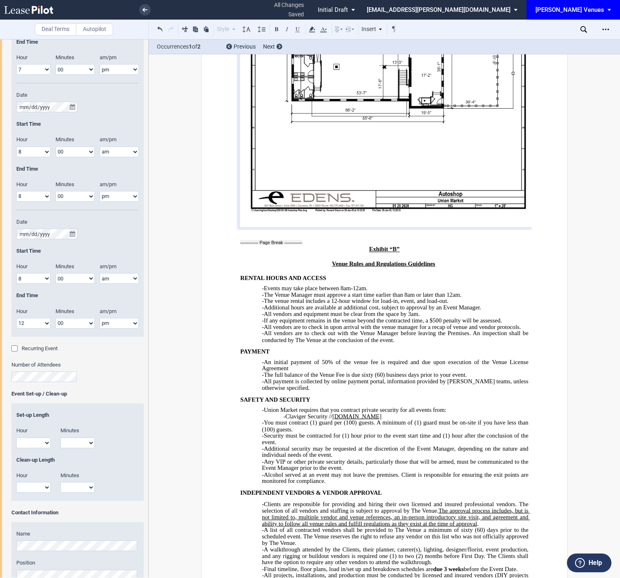
drag, startPoint x: 386, startPoint y: 247, endPoint x: 431, endPoint y: 241, distance: 45.6
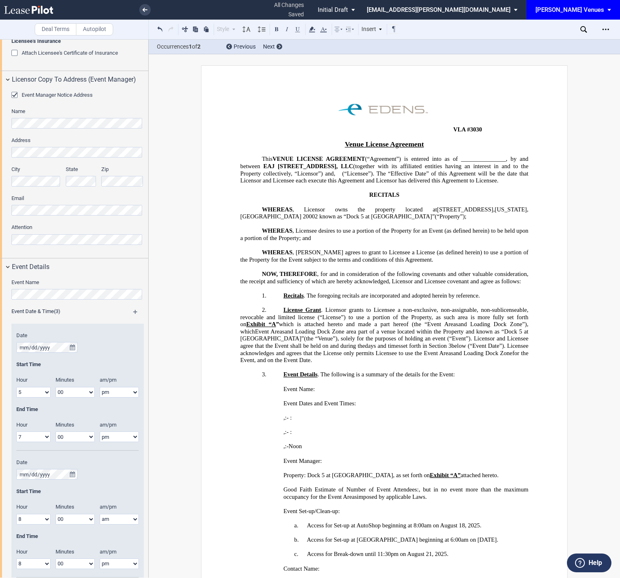
scroll to position [653, 0]
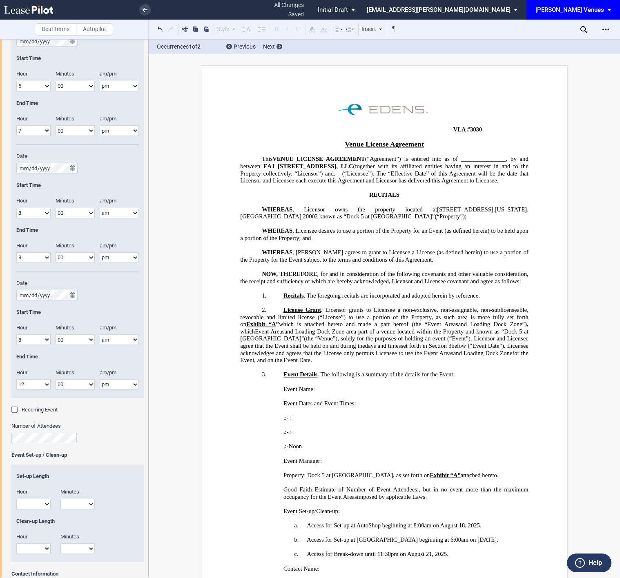
click at [0, 433] on html ".bocls-1{fill:#26354a;fill-rule:evenodd} Loading... × all changes saved Pending…" at bounding box center [310, 289] width 620 height 578
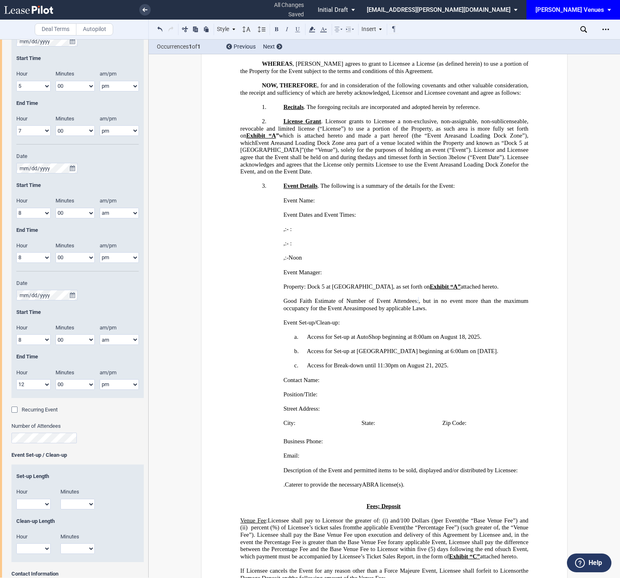
scroll to position [184, 0]
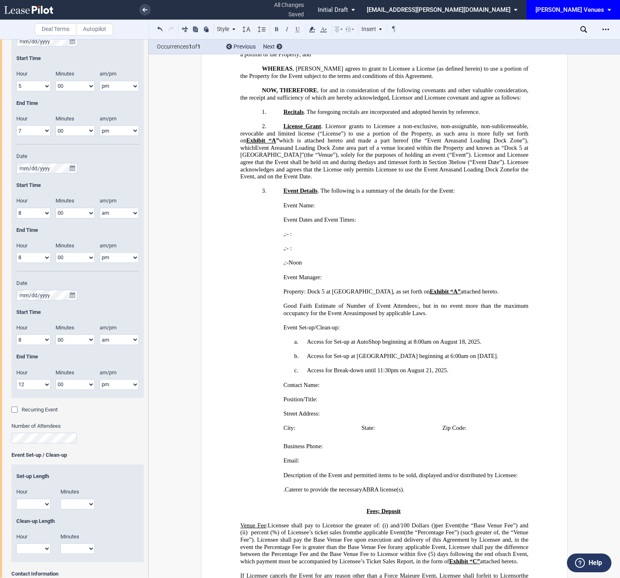
click at [393, 288] on span ", as set forth on" at bounding box center [411, 291] width 37 height 7
click at [394, 288] on span ", as set forth on" at bounding box center [411, 291] width 37 height 7
click at [393, 288] on span ", as set forth on" at bounding box center [411, 291] width 37 height 7
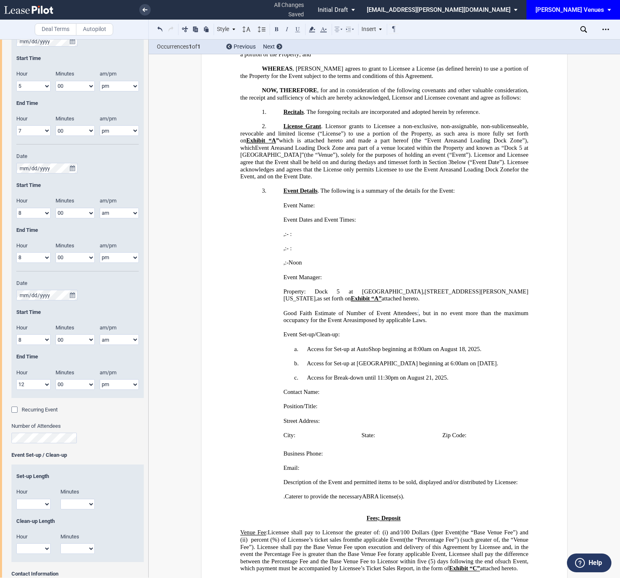
click at [439, 288] on span "416 Morse Street, NE, Washington, DC," at bounding box center [405, 295] width 245 height 14
click at [485, 288] on span ", 416 Morse Street, NE in Washington, DC, as set forth on" at bounding box center [405, 295] width 245 height 14
click at [483, 288] on span "416 Morse Street, NE in Washington, DC," at bounding box center [405, 295] width 245 height 14
click at [443, 288] on span "416 Morse Street, NE in Washington, DC," at bounding box center [405, 295] width 245 height 14
click at [392, 288] on p "Property: Dock 5 at Union Market Suite ___ at the North Building at Union Marke…" at bounding box center [405, 295] width 245 height 14
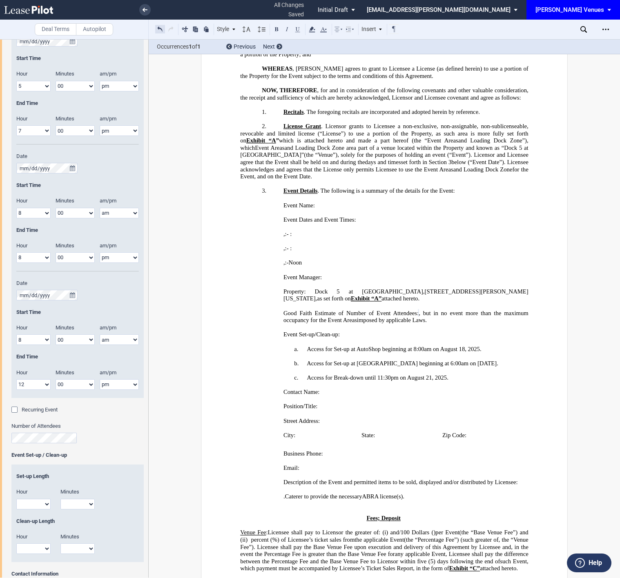
click at [160, 26] on button at bounding box center [160, 29] width 10 height 10
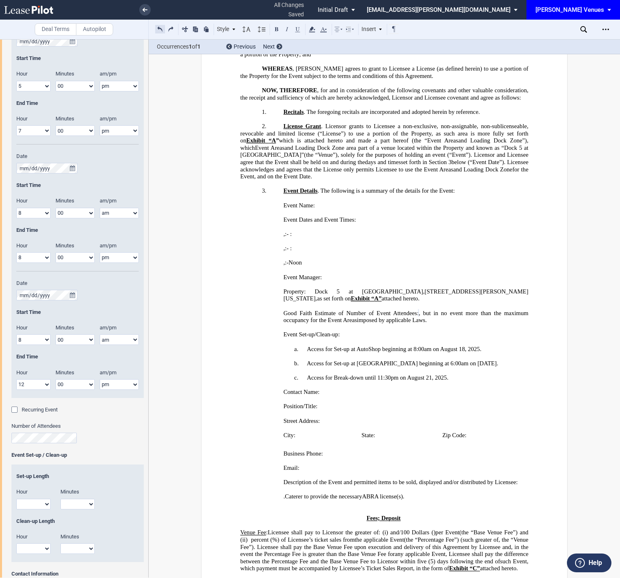
click at [160, 26] on button at bounding box center [160, 29] width 10 height 10
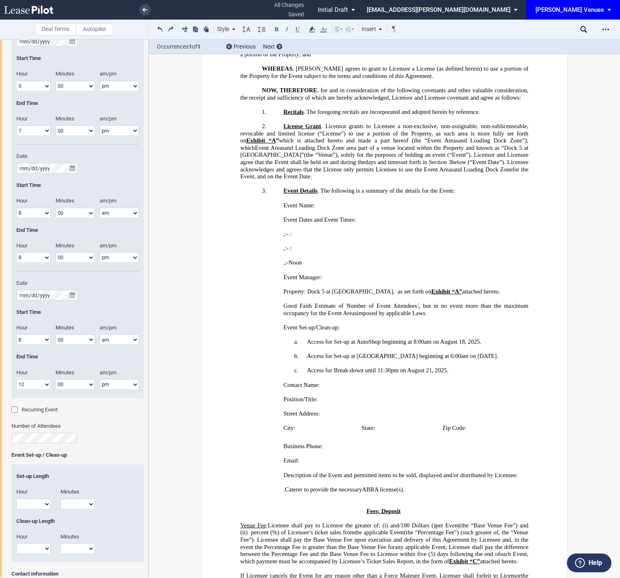
click at [487, 288] on p "Property: Dock 5 at Union Market Suite ___ at the North Building at Union Marke…" at bounding box center [405, 291] width 245 height 7
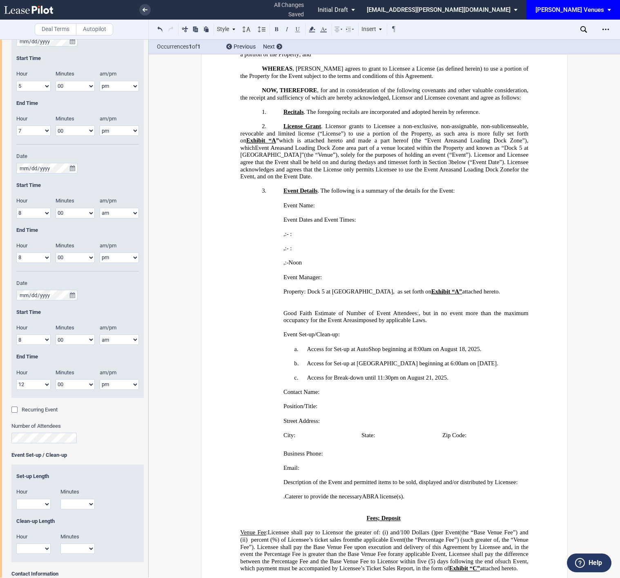
click at [318, 309] on span "Good Faith Estimate of Number of Event Attendees:" at bounding box center [350, 312] width 135 height 7
click at [308, 302] on p "﻿" at bounding box center [384, 305] width 288 height 7
click at [302, 295] on p "﻿" at bounding box center [411, 298] width 234 height 7
click at [300, 295] on p "﻿" at bounding box center [411, 298] width 234 height 7
click at [301, 295] on p "﻿" at bounding box center [411, 298] width 234 height 7
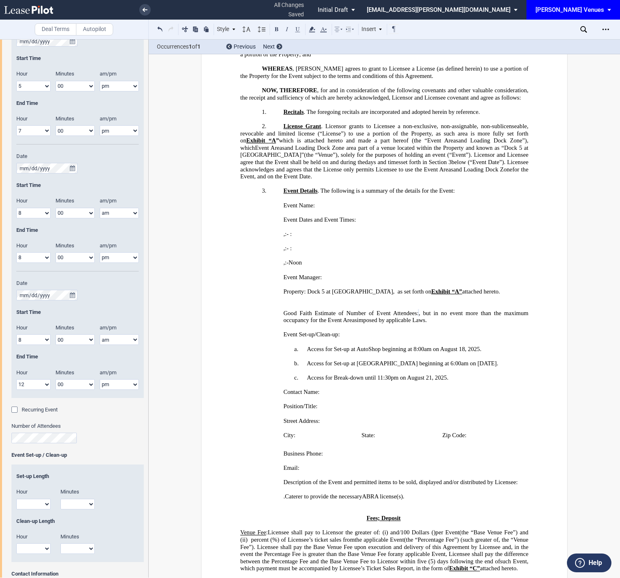
click at [308, 302] on p "﻿" at bounding box center [384, 305] width 288 height 7
click at [305, 295] on p "﻿" at bounding box center [411, 298] width 234 height 7
click at [300, 295] on p "﻿" at bounding box center [411, 298] width 234 height 7
click at [298, 302] on p "﻿" at bounding box center [384, 305] width 288 height 7
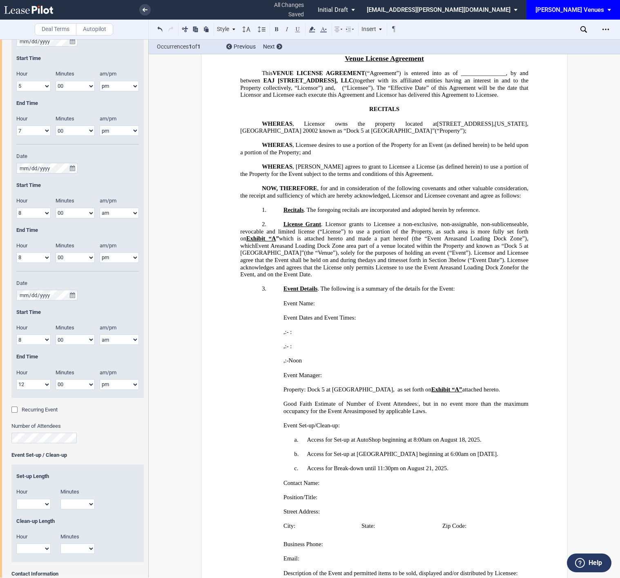
scroll to position [0, 0]
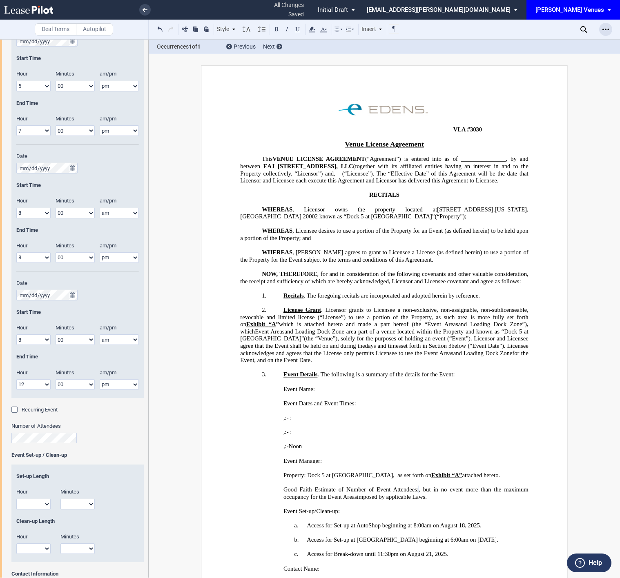
click at [605, 29] on icon "Open Lease options menu" at bounding box center [605, 29] width 7 height 7
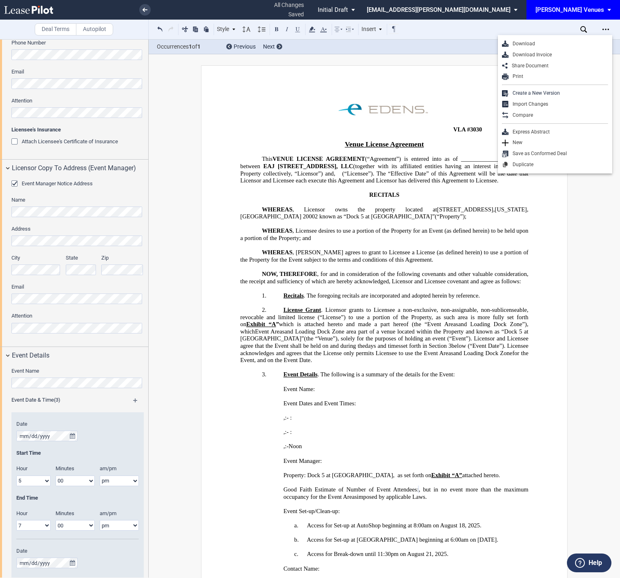
scroll to position [225, 0]
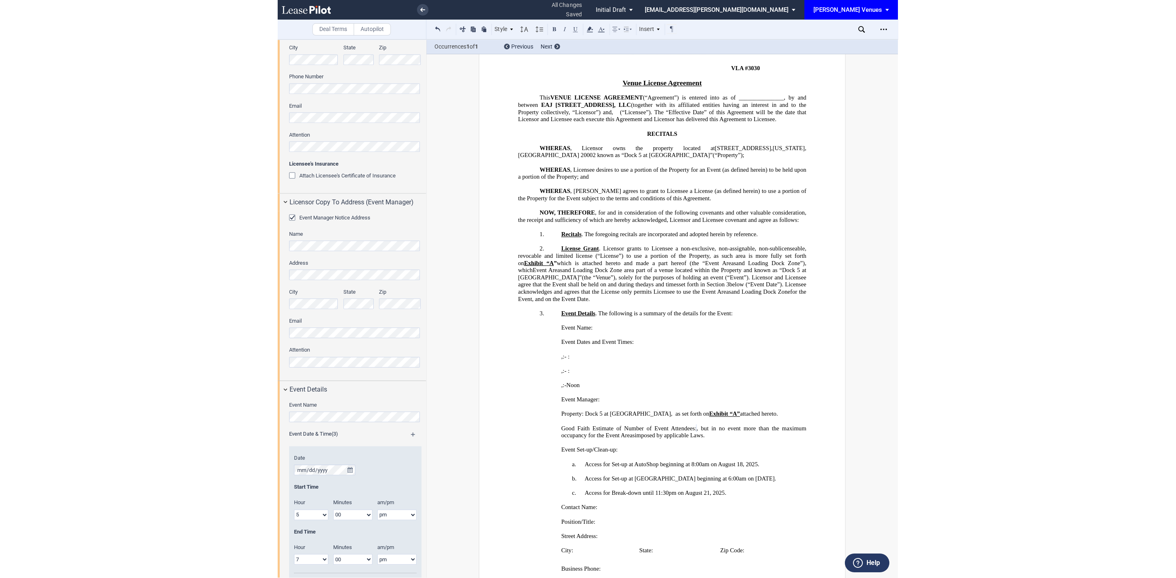
scroll to position [0, 0]
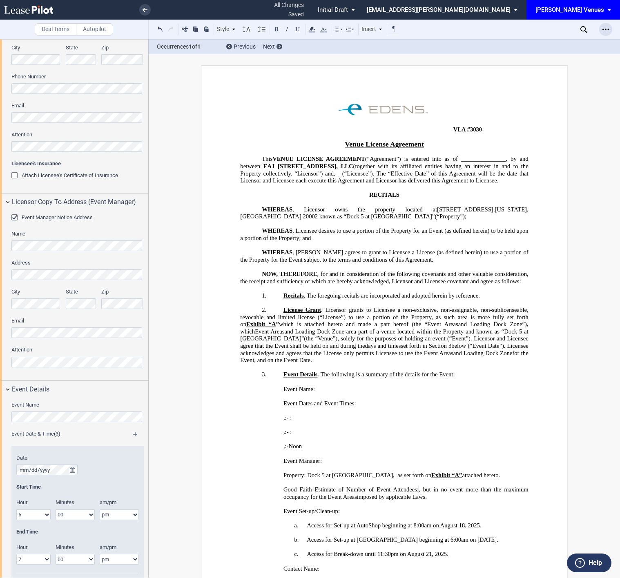
click at [605, 27] on icon "Open Lease options menu" at bounding box center [605, 29] width 7 height 7
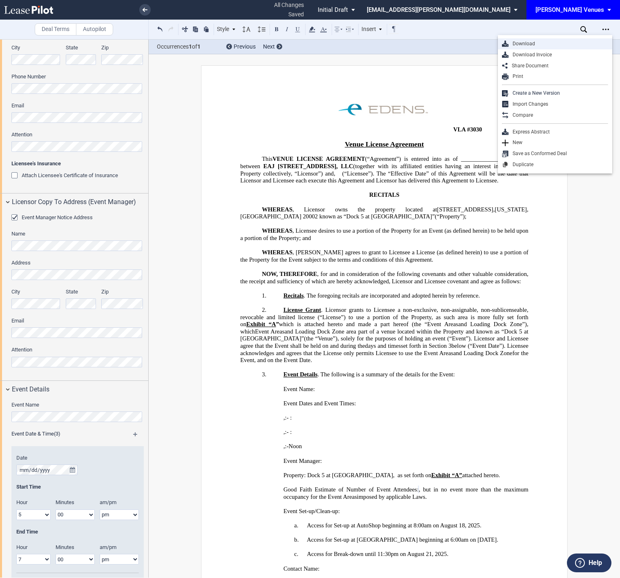
click at [560, 44] on div "Download" at bounding box center [558, 43] width 100 height 7
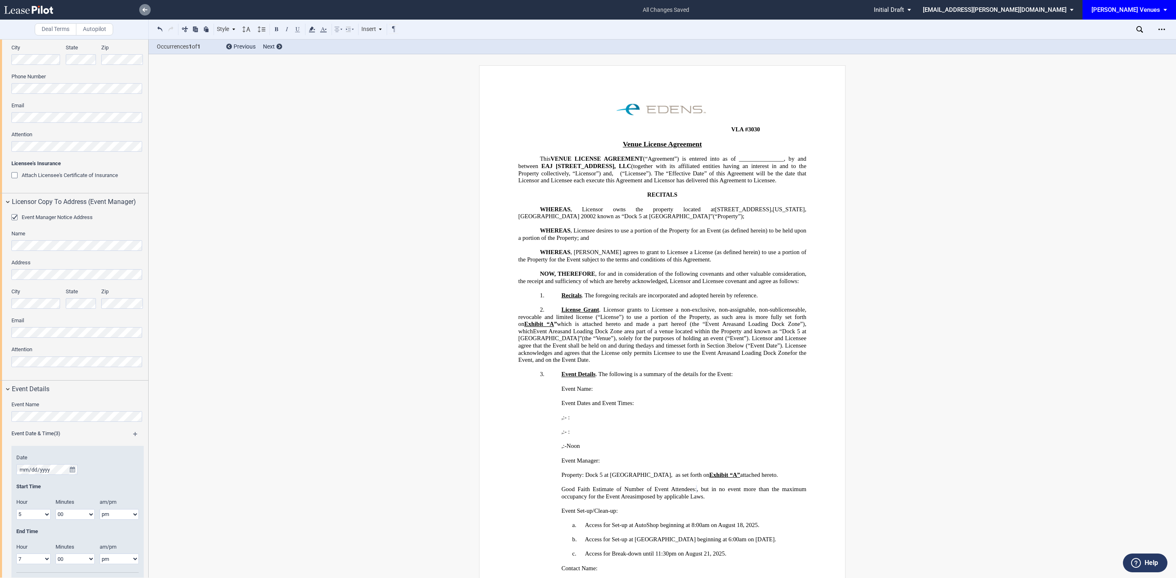
click at [145, 9] on icon at bounding box center [144, 10] width 5 height 4
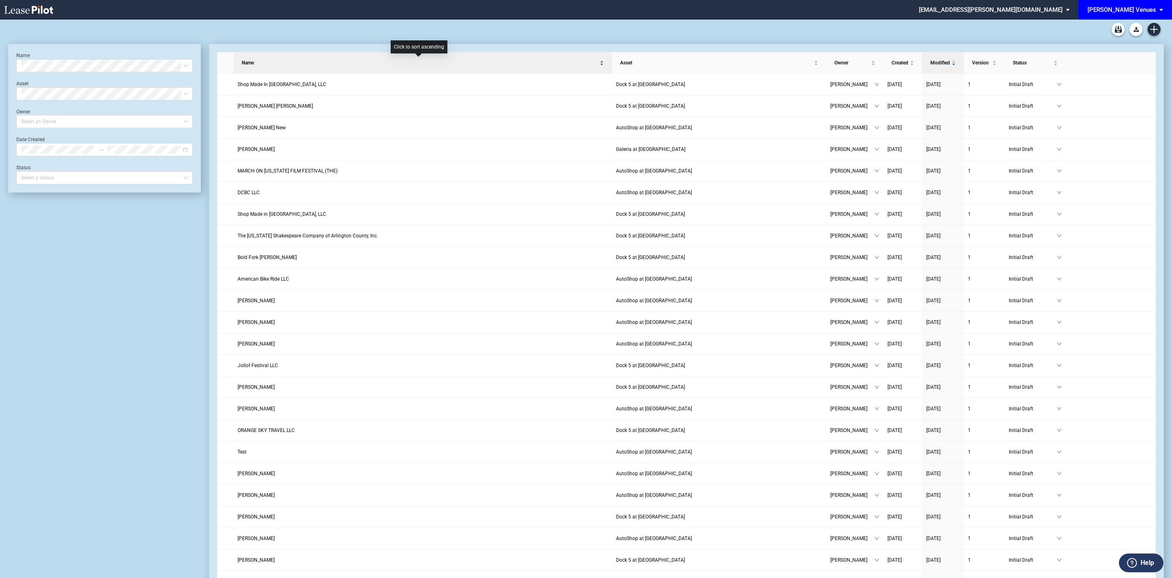
click at [589, 64] on span "Name" at bounding box center [420, 63] width 356 height 8
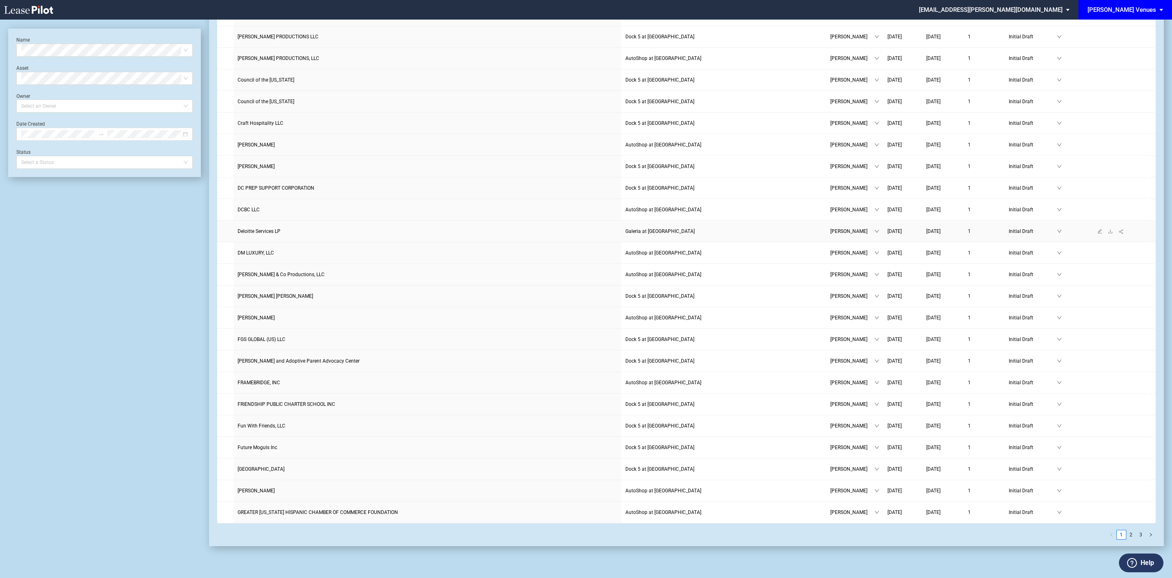
scroll to position [650, 0]
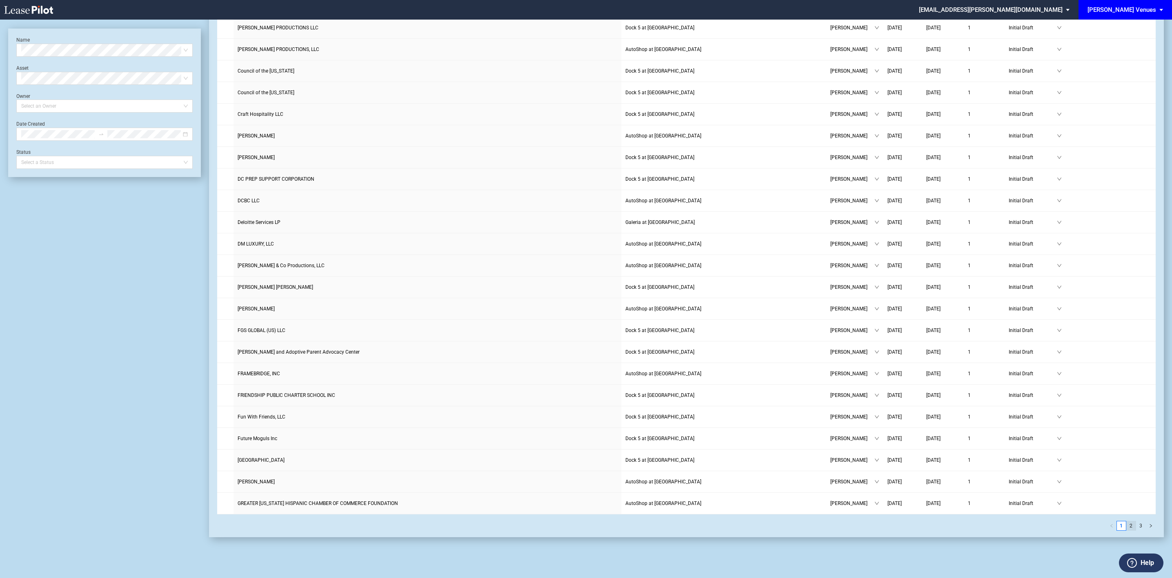
click at [1129, 525] on link "2" at bounding box center [1131, 526] width 9 height 9
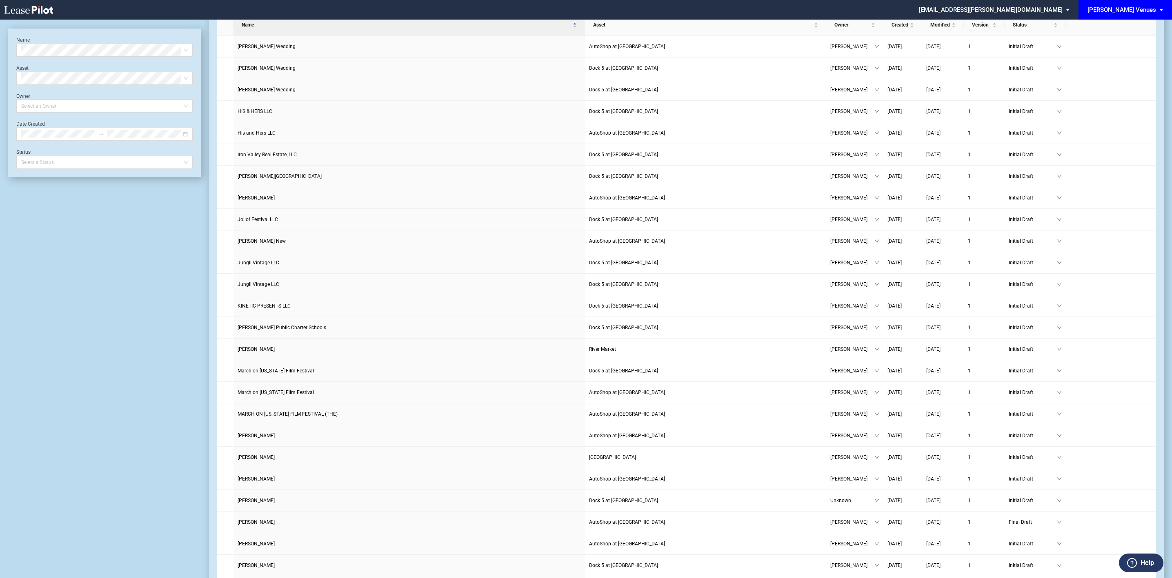
scroll to position [0, 0]
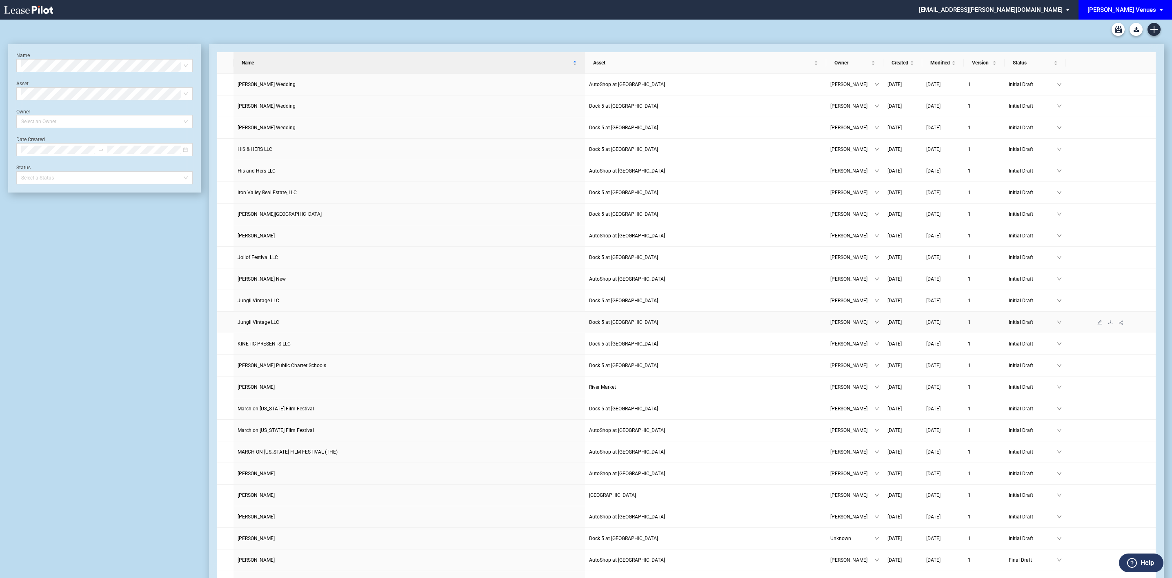
click at [254, 325] on span "Jungli Vintage LLC" at bounding box center [259, 323] width 42 height 6
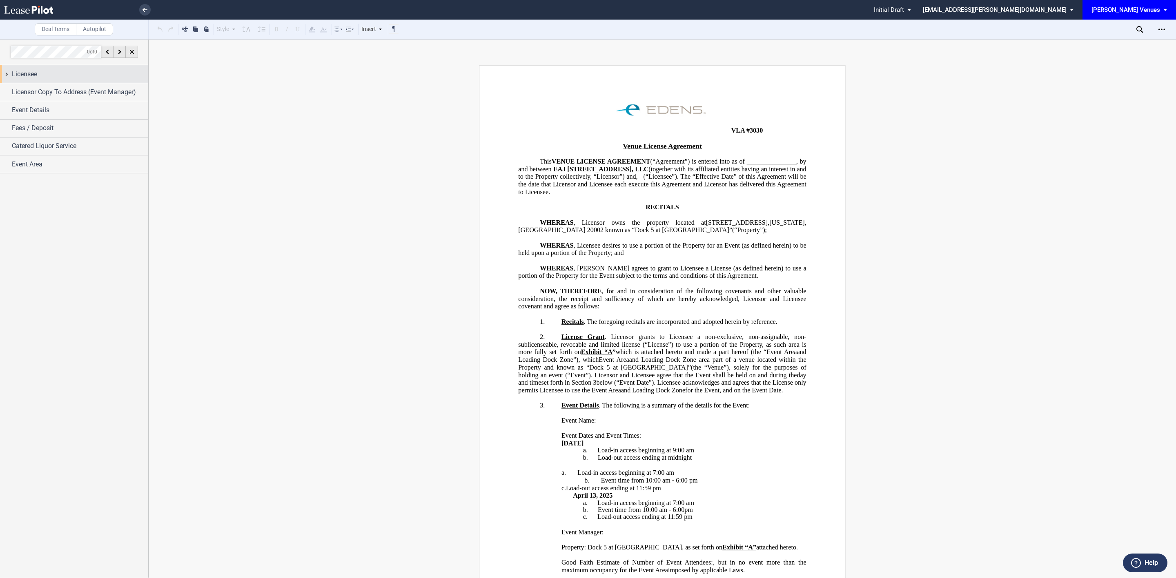
click at [46, 76] on div "Licensee" at bounding box center [80, 74] width 136 height 10
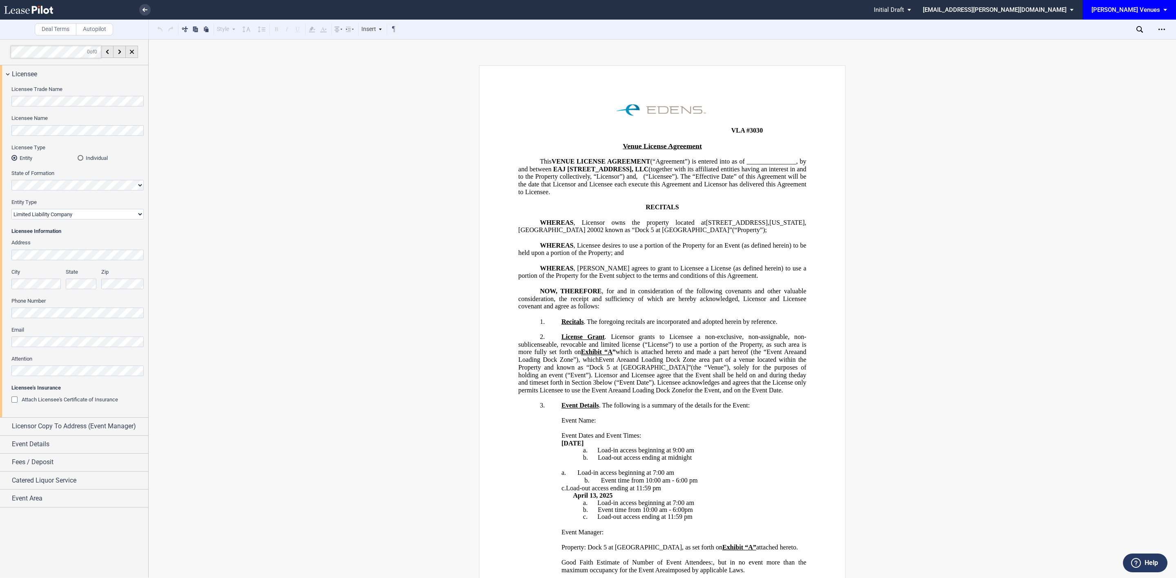
click at [139, 6] on li at bounding box center [117, 10] width 67 height 20
click at [140, 8] on link at bounding box center [144, 9] width 11 height 11
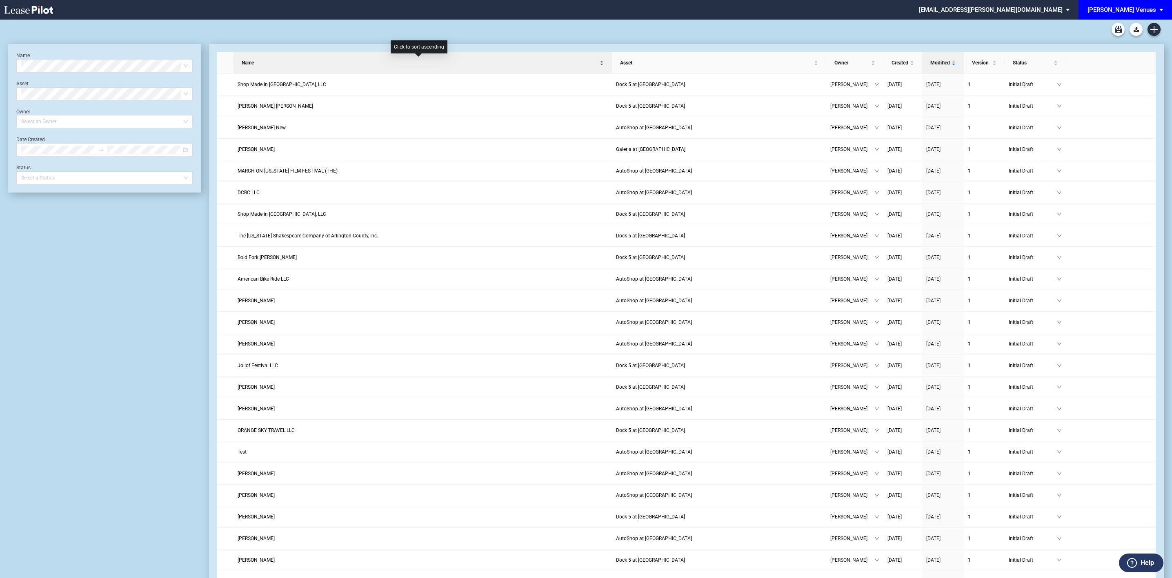
click at [249, 61] on span "Name" at bounding box center [420, 63] width 356 height 8
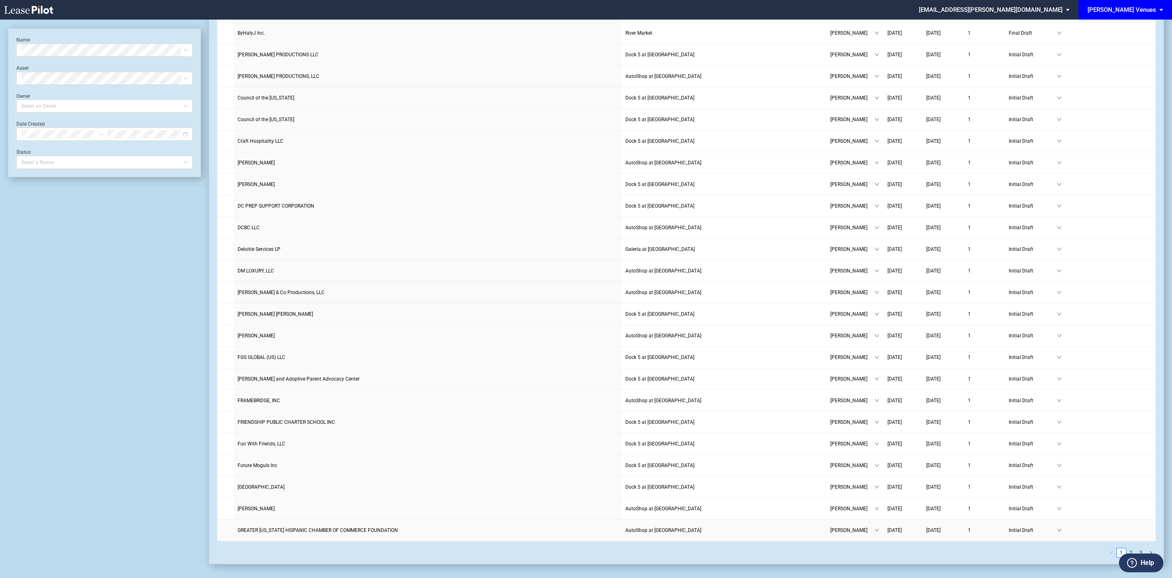
scroll to position [650, 0]
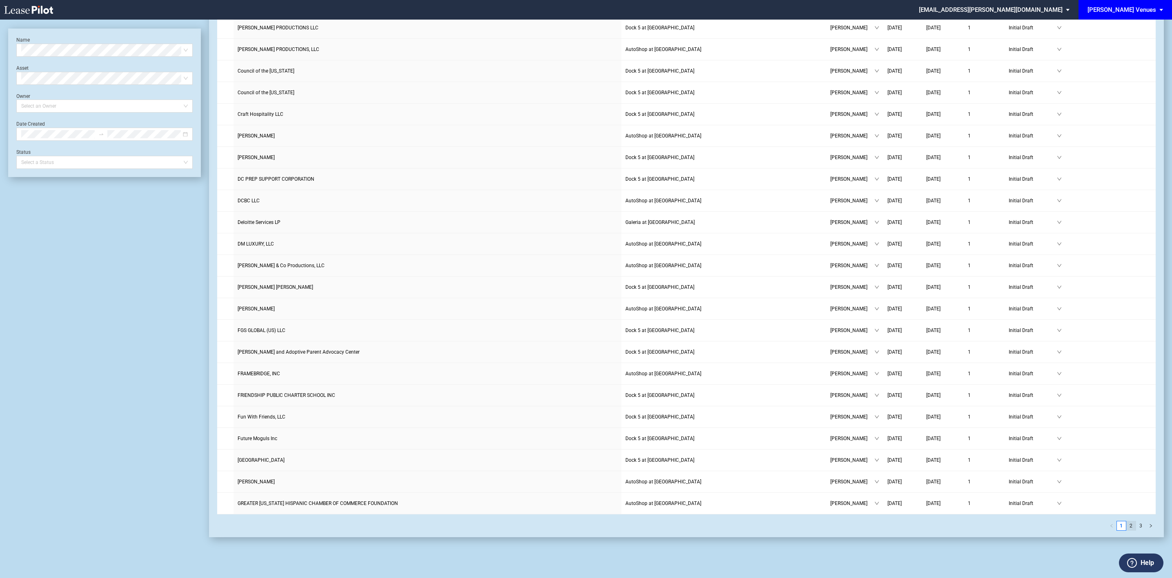
click at [1129, 526] on link "2" at bounding box center [1131, 526] width 9 height 9
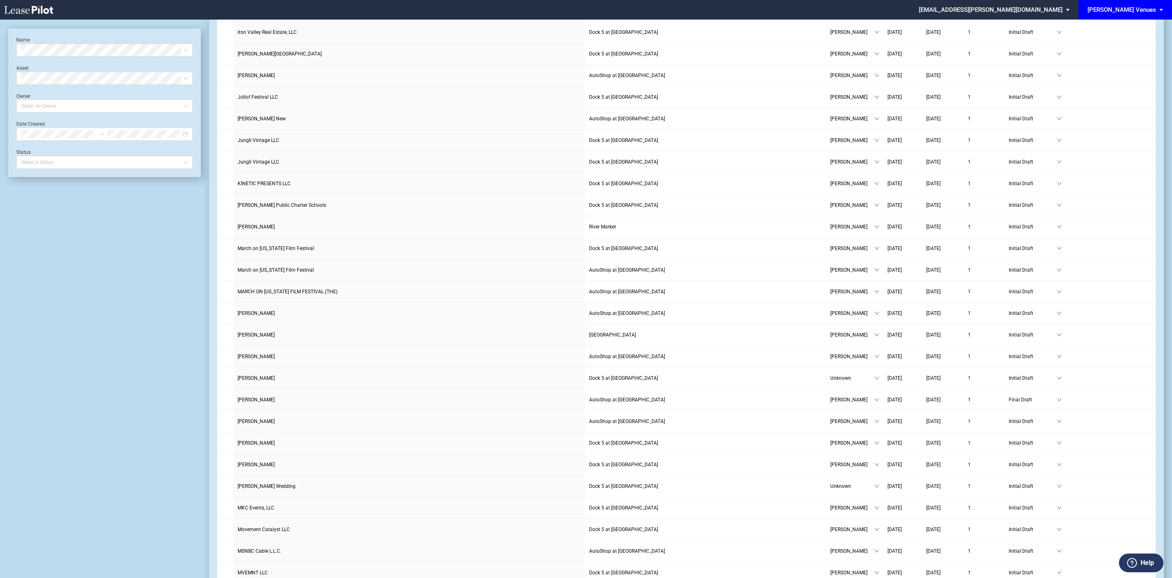
scroll to position [0, 0]
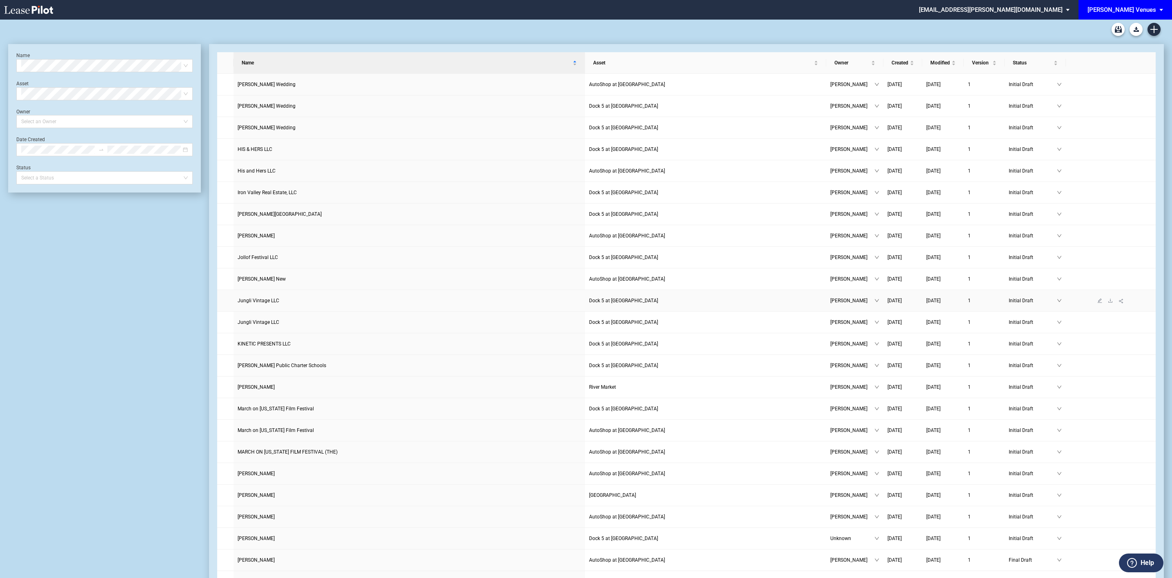
click at [262, 304] on span "Jungli Vintage LLC" at bounding box center [259, 301] width 42 height 6
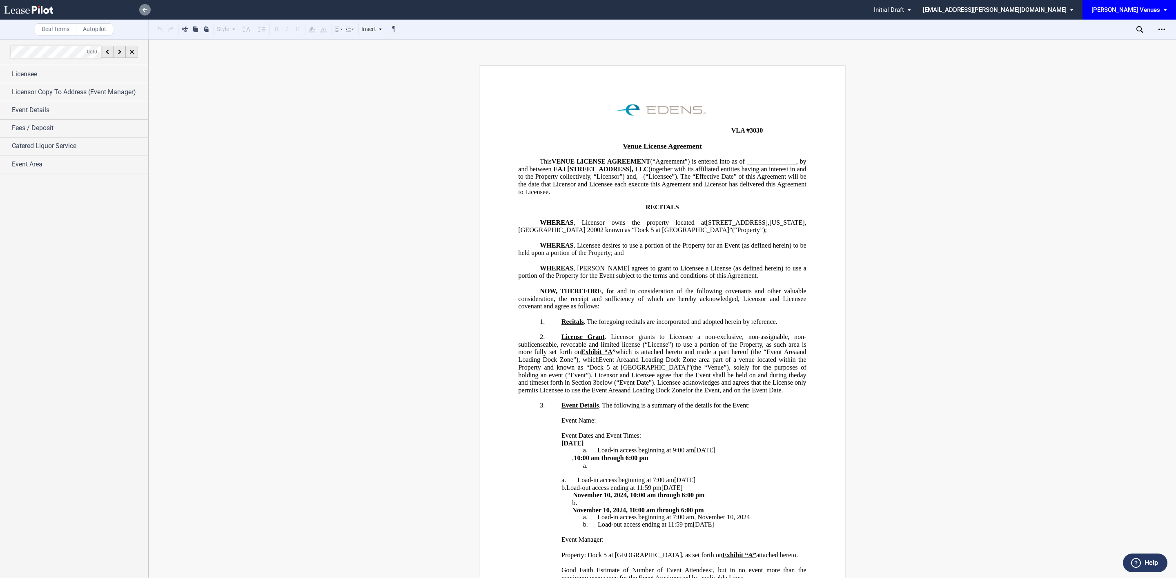
click at [142, 8] on icon at bounding box center [144, 10] width 5 height 4
